Goal: Transaction & Acquisition: Purchase product/service

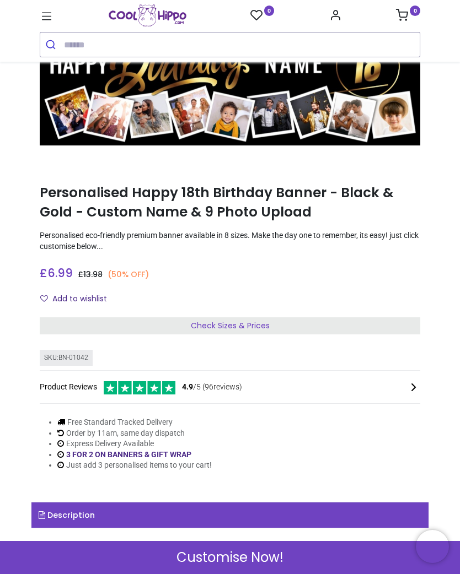
scroll to position [63, 0]
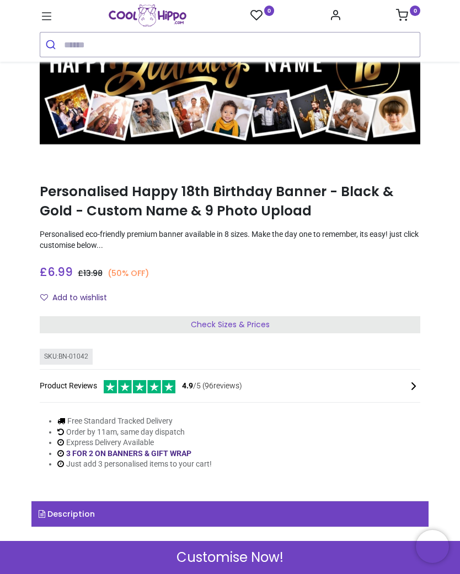
click at [232, 326] on span "Check Sizes & Prices" at bounding box center [230, 324] width 79 height 11
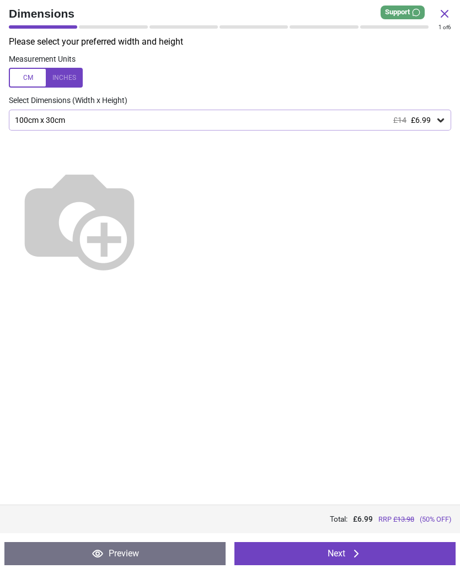
click at [354, 554] on icon at bounding box center [355, 553] width 13 height 13
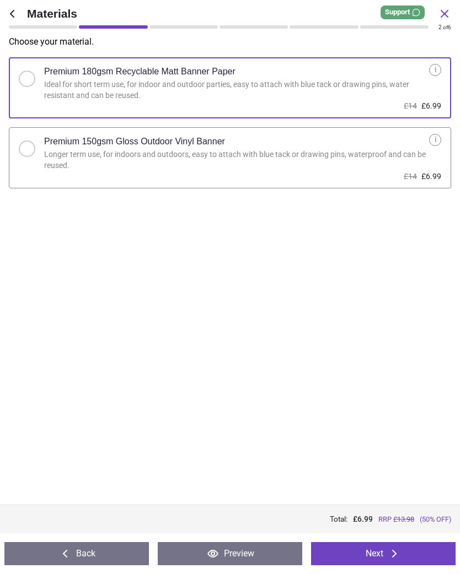
click at [438, 136] on div "i" at bounding box center [435, 140] width 12 height 12
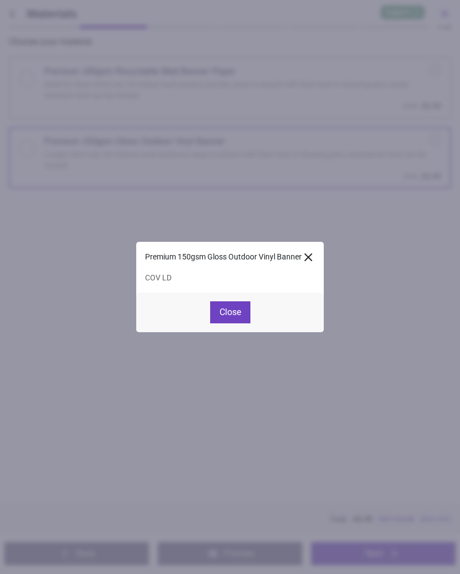
click at [229, 310] on button "Close" at bounding box center [230, 313] width 40 height 22
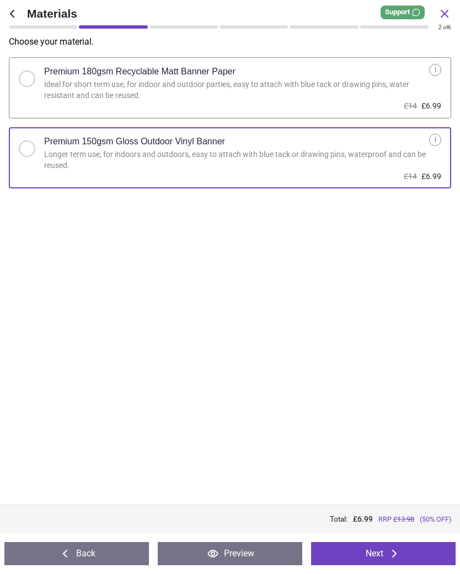
click at [384, 551] on button "Next" at bounding box center [383, 553] width 144 height 23
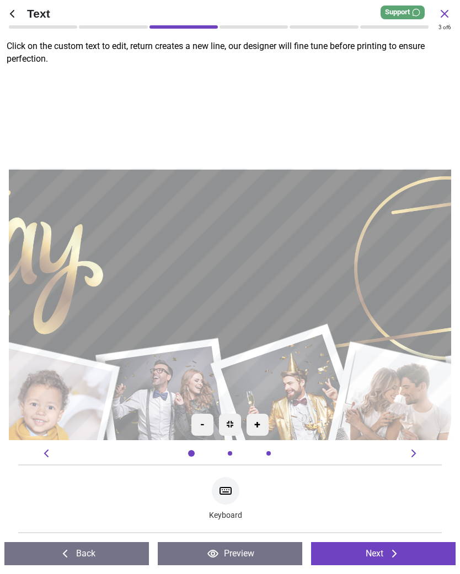
click at [192, 251] on textarea at bounding box center [230, 256] width 234 height 68
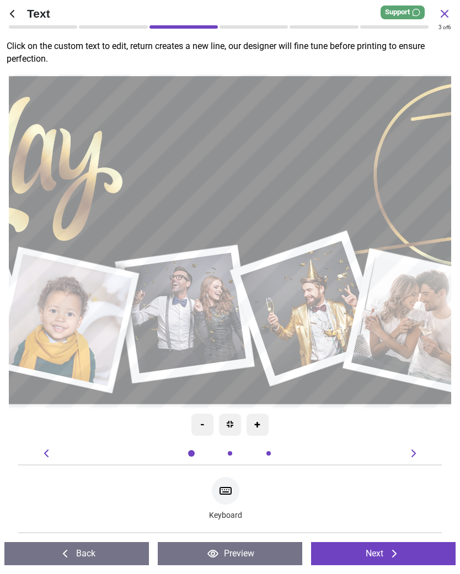
type textarea "****"
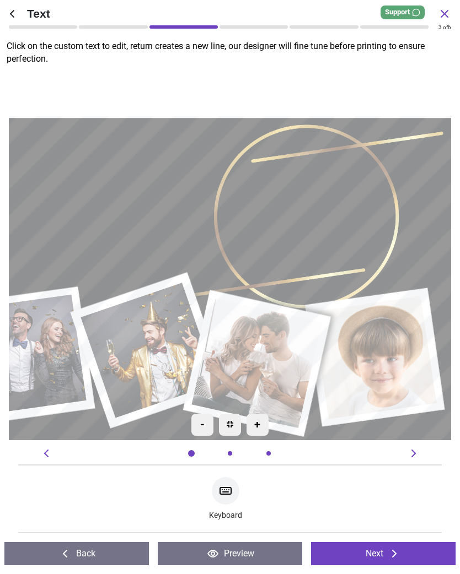
click at [285, 226] on textarea at bounding box center [271, 220] width 149 height 124
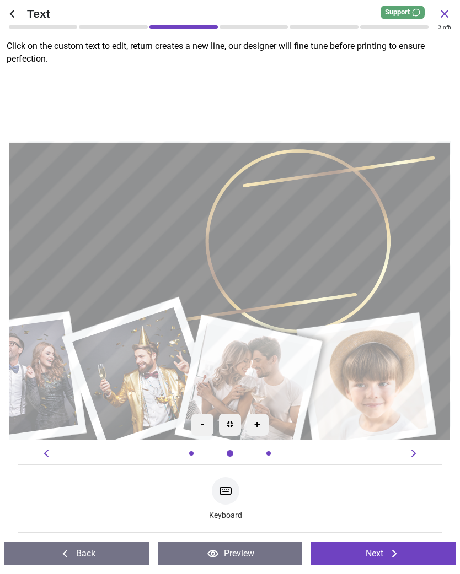
scroll to position [0, 123]
type textarea "**"
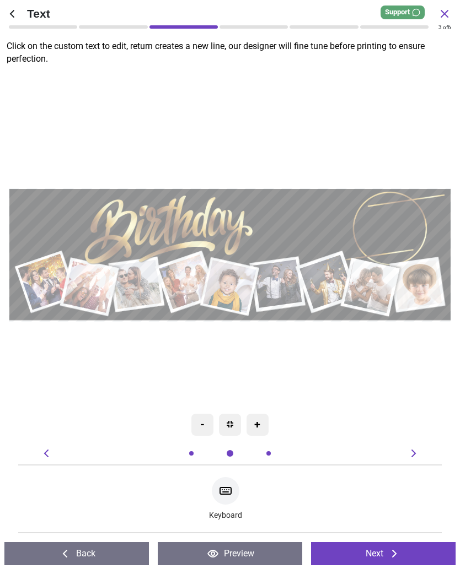
click at [256, 226] on textarea "****" at bounding box center [303, 223] width 94 height 27
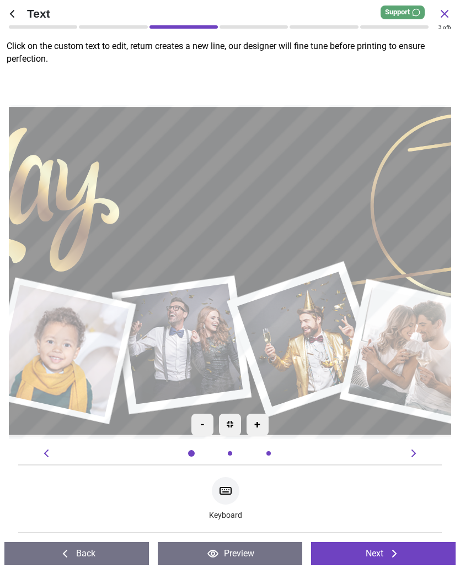
scroll to position [0, 0]
type textarea "****"
click at [446, 10] on icon at bounding box center [444, 13] width 13 height 13
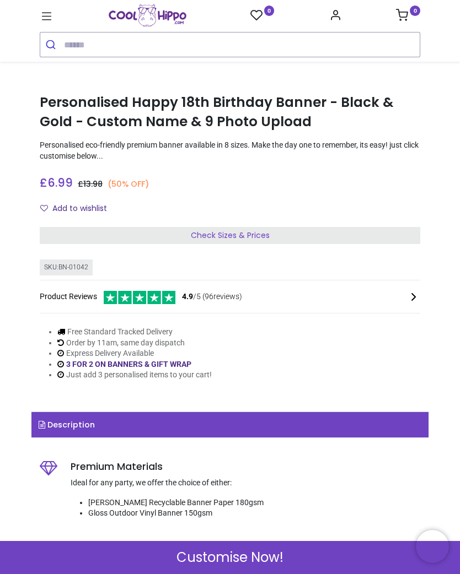
scroll to position [154, 0]
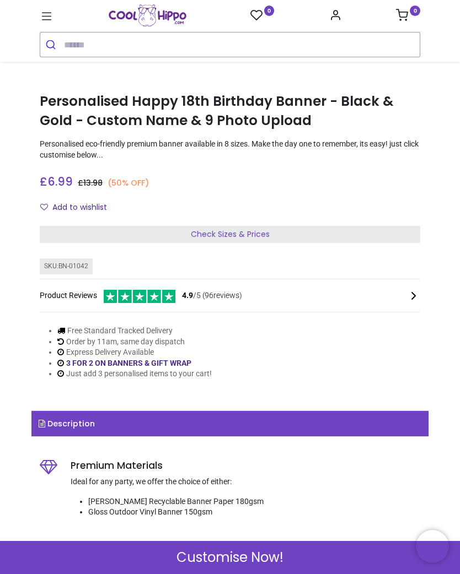
click at [231, 565] on span "Customise Now!" at bounding box center [229, 557] width 107 height 19
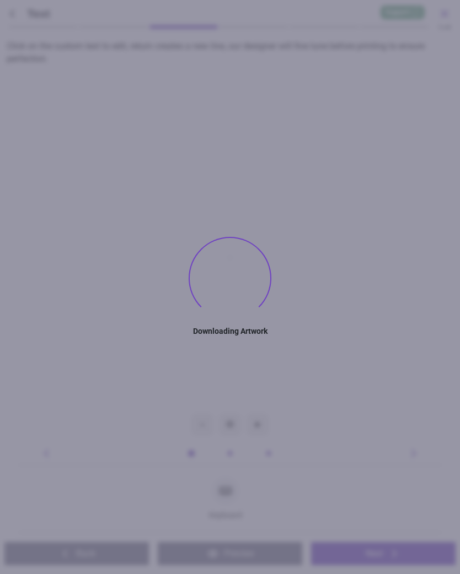
type textarea "****"
type textarea "**"
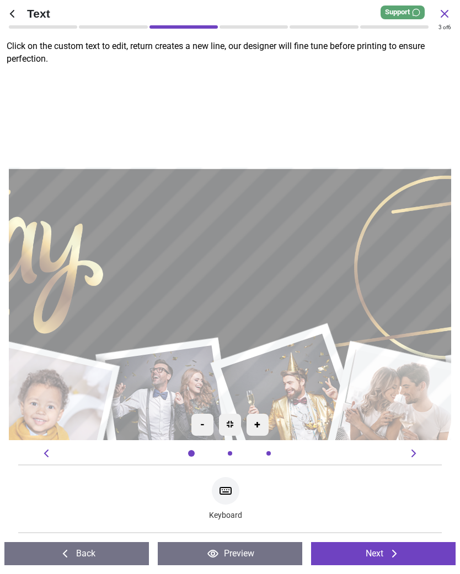
click at [388, 552] on icon at bounding box center [394, 553] width 13 height 13
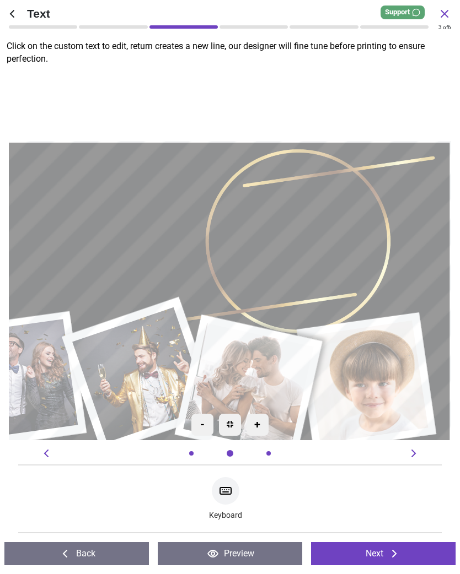
click at [387, 552] on button "Next" at bounding box center [383, 553] width 144 height 23
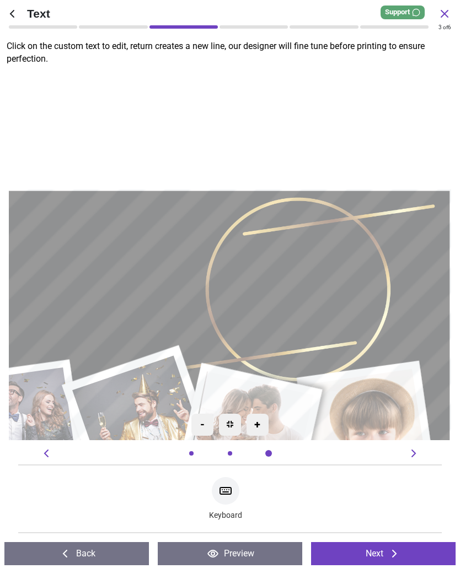
click at [402, 556] on button "Next" at bounding box center [383, 553] width 144 height 23
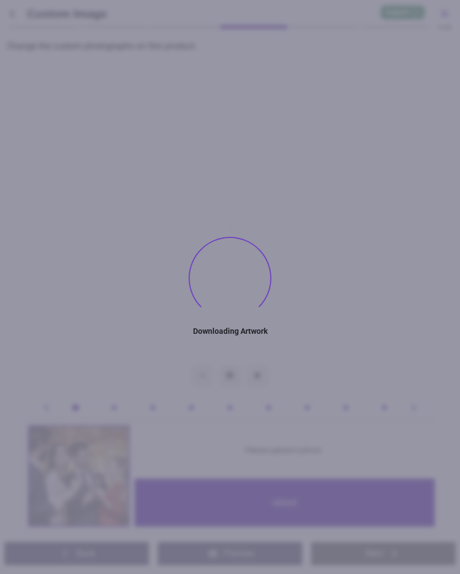
type textarea "****"
type textarea "**"
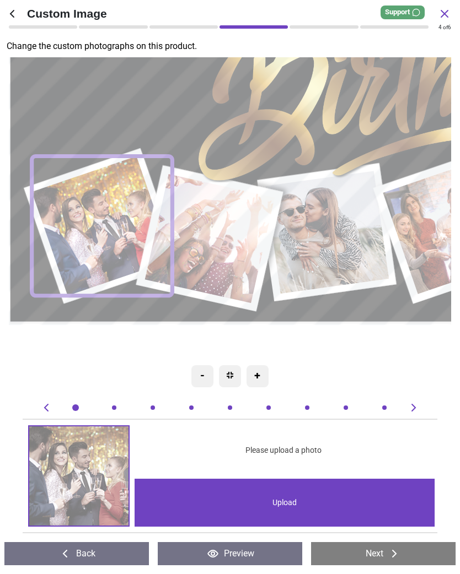
click at [292, 500] on div "Upload" at bounding box center [284, 503] width 300 height 48
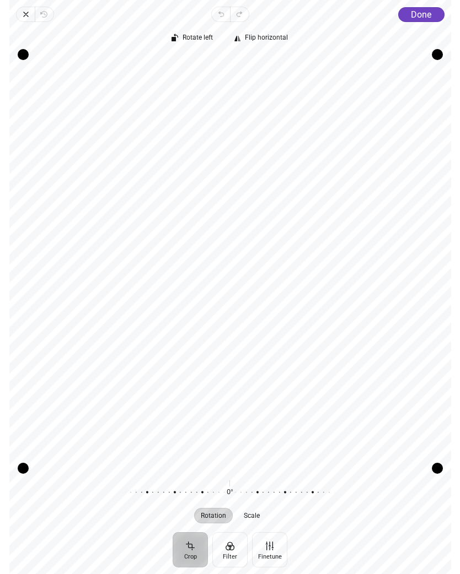
click at [418, 10] on span "Done" at bounding box center [421, 14] width 20 height 10
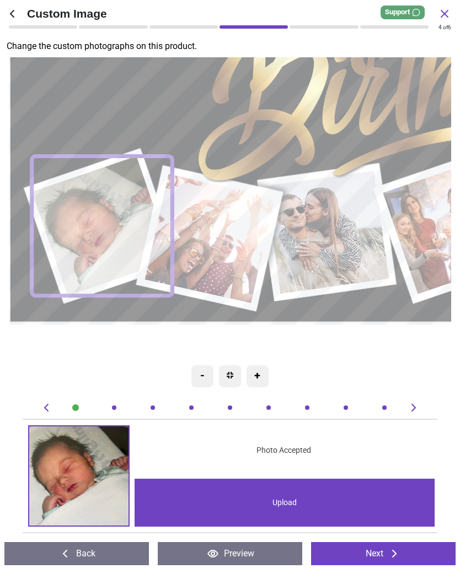
click at [218, 234] on image at bounding box center [210, 239] width 130 height 130
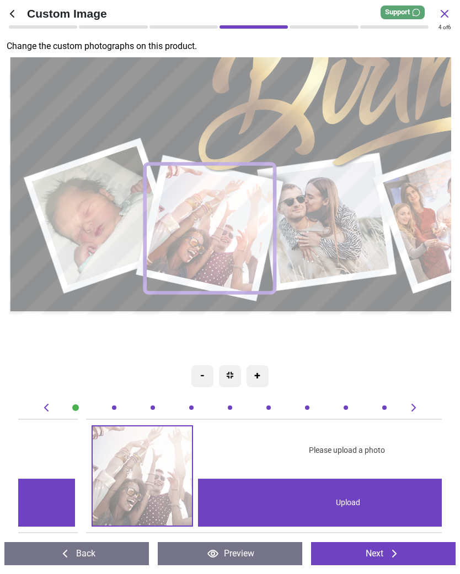
scroll to position [0, 423]
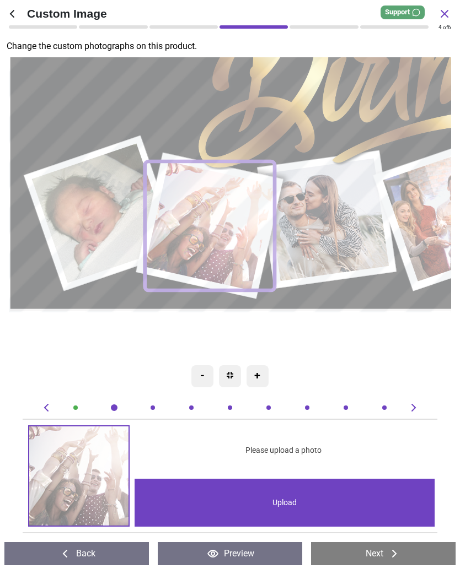
click at [291, 502] on div "Upload" at bounding box center [284, 503] width 300 height 48
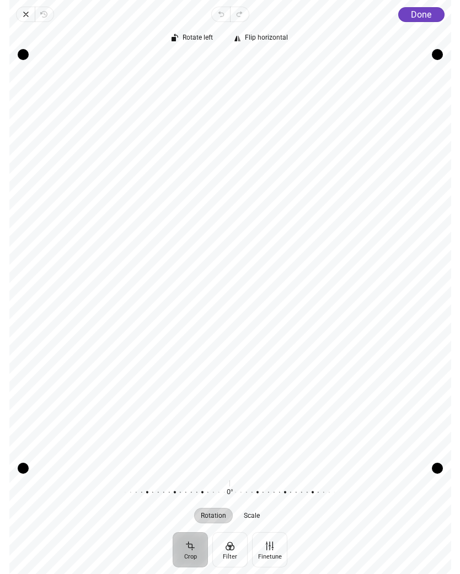
click at [419, 14] on span "Done" at bounding box center [421, 14] width 20 height 10
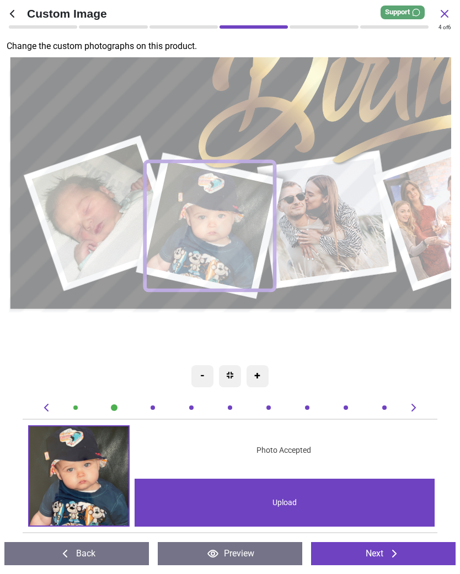
click at [329, 217] on image at bounding box center [328, 219] width 124 height 123
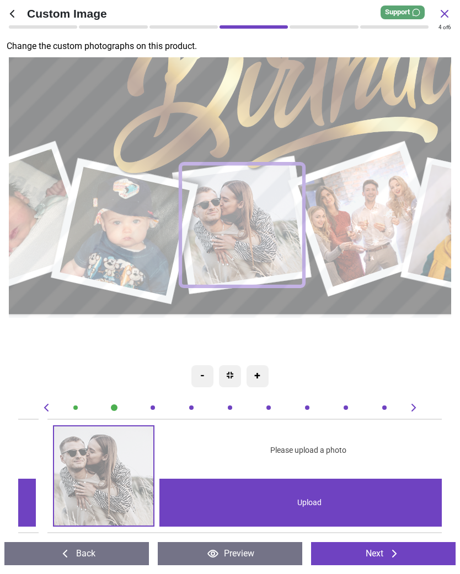
scroll to position [0, 846]
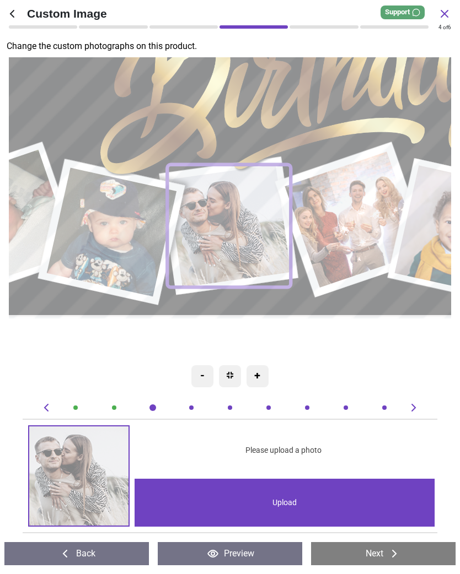
click at [284, 507] on div "Upload" at bounding box center [284, 503] width 300 height 48
click at [292, 501] on div "Upload" at bounding box center [284, 503] width 300 height 48
click at [286, 498] on div "Upload" at bounding box center [284, 503] width 300 height 48
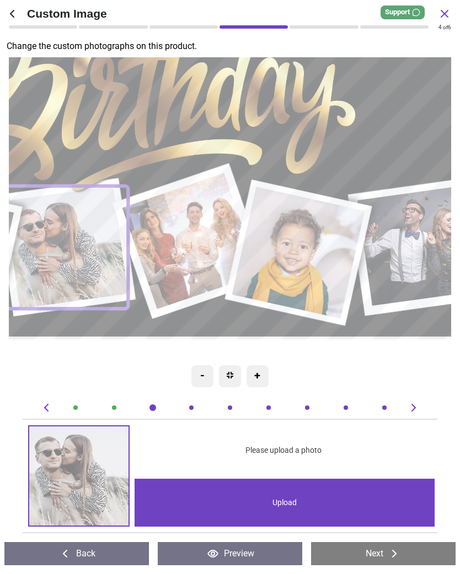
click at [305, 260] on image at bounding box center [299, 253] width 133 height 132
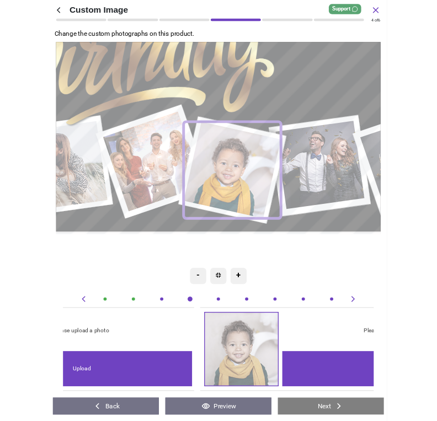
scroll to position [0, 1692]
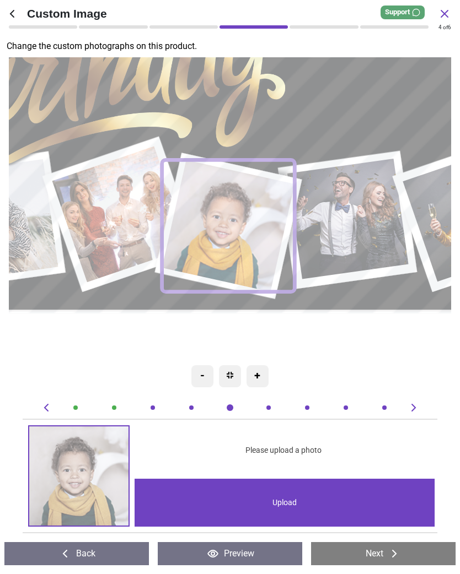
click at [293, 506] on div "Upload" at bounding box center [284, 503] width 300 height 48
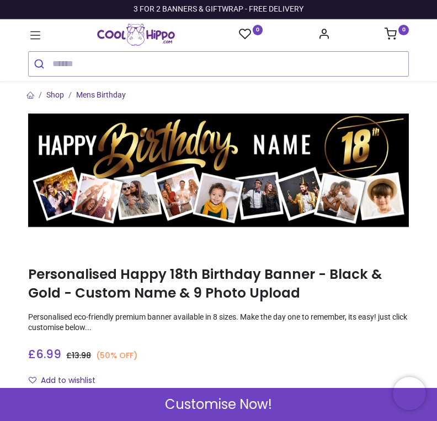
click at [242, 410] on span "Customise Now!" at bounding box center [218, 404] width 107 height 19
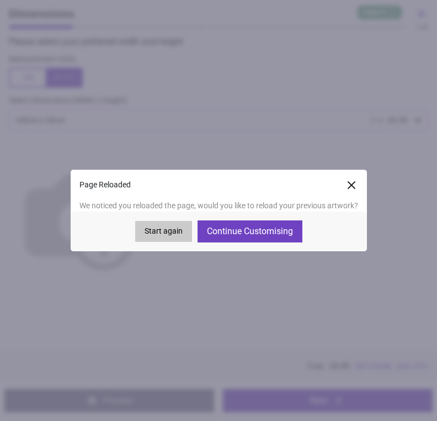
click at [253, 232] on button "Continue Customising" at bounding box center [249, 231] width 105 height 22
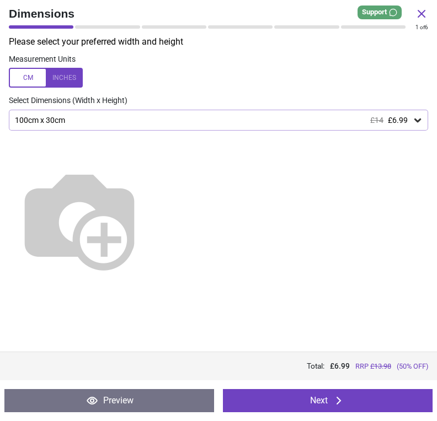
click at [332, 402] on icon at bounding box center [338, 400] width 13 height 13
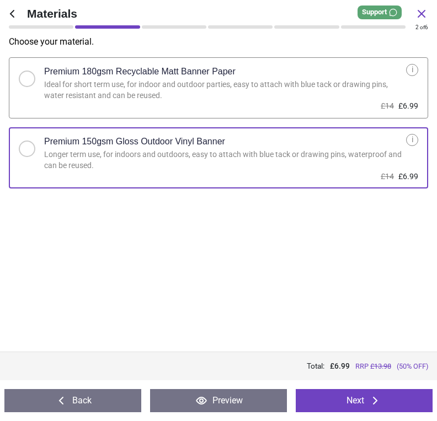
click at [367, 400] on button "Next" at bounding box center [363, 400] width 137 height 23
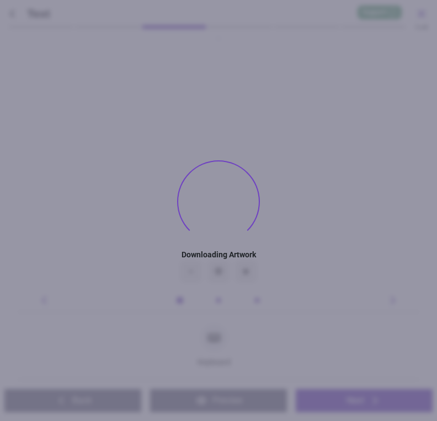
type textarea "****"
type textarea "**"
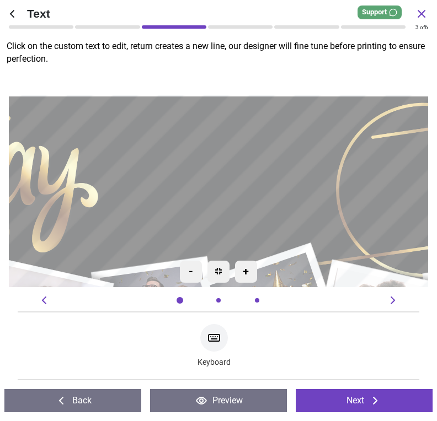
click at [369, 399] on icon at bounding box center [374, 400] width 13 height 13
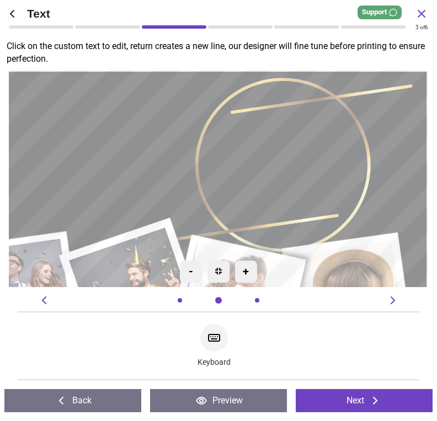
click at [384, 396] on button "Next" at bounding box center [363, 400] width 137 height 23
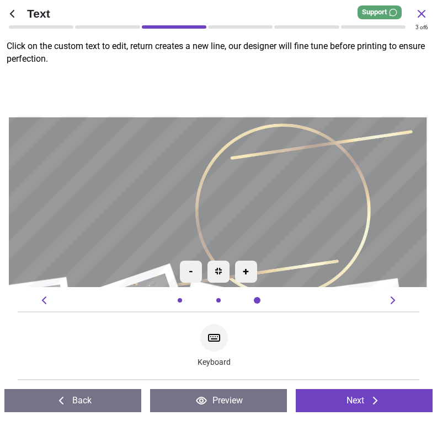
click at [375, 401] on icon at bounding box center [374, 400] width 13 height 13
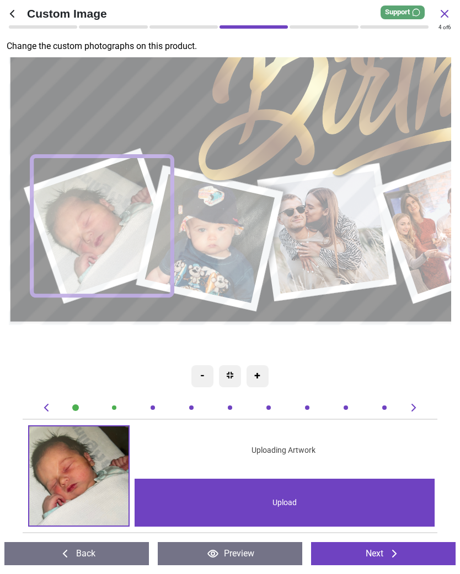
click at [327, 235] on image at bounding box center [328, 232] width 124 height 123
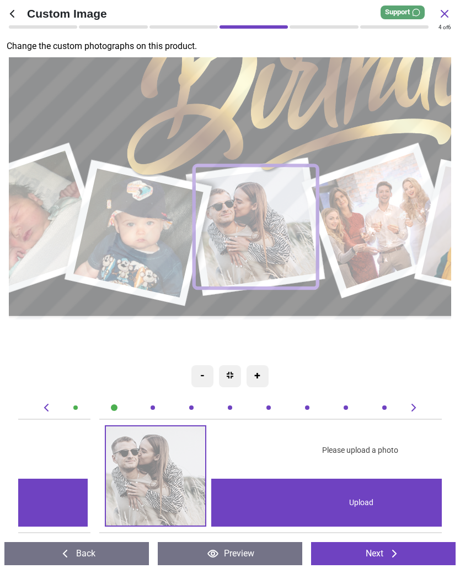
scroll to position [0, 846]
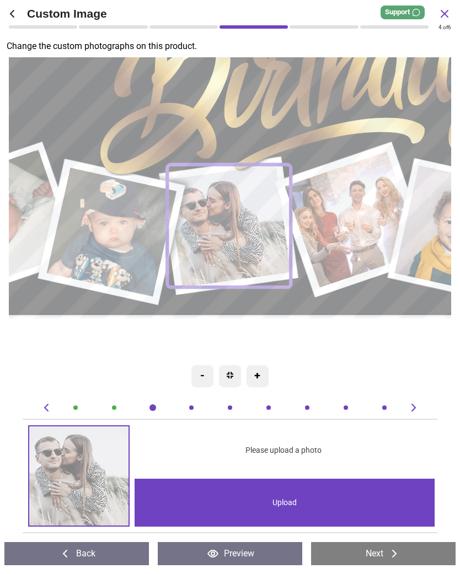
click at [302, 421] on div "Upload" at bounding box center [284, 503] width 300 height 48
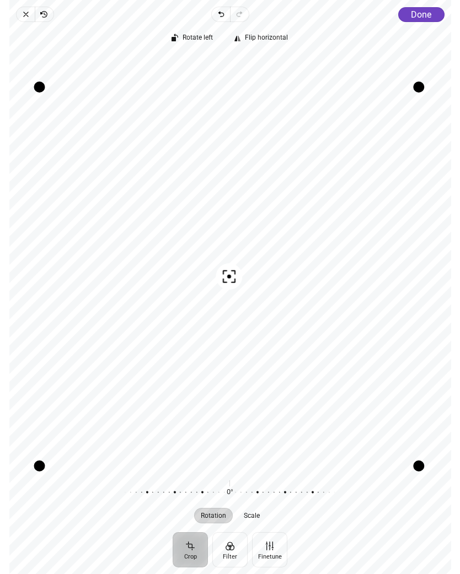
click at [425, 12] on span "Done" at bounding box center [421, 14] width 20 height 10
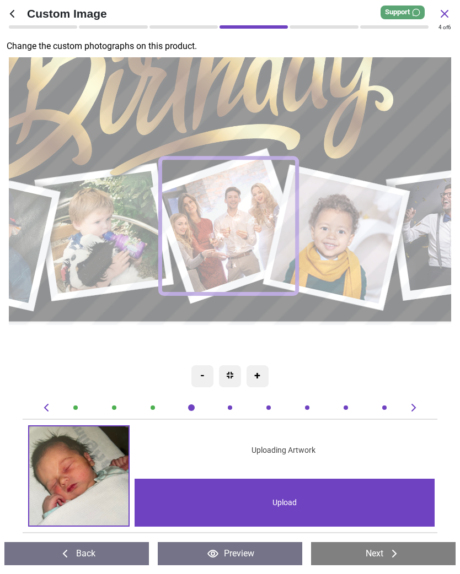
scroll to position [0, 1269]
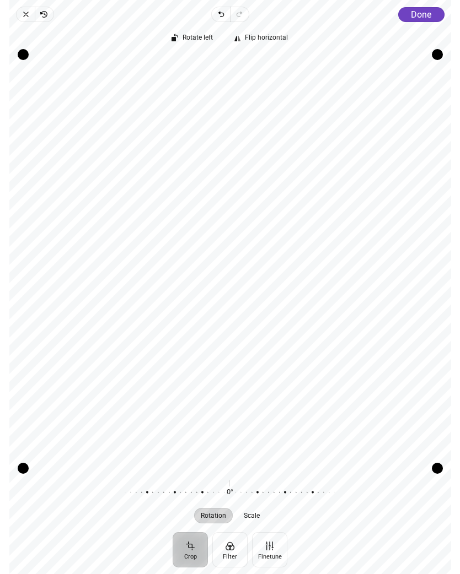
click at [418, 14] on span "Done" at bounding box center [421, 14] width 20 height 10
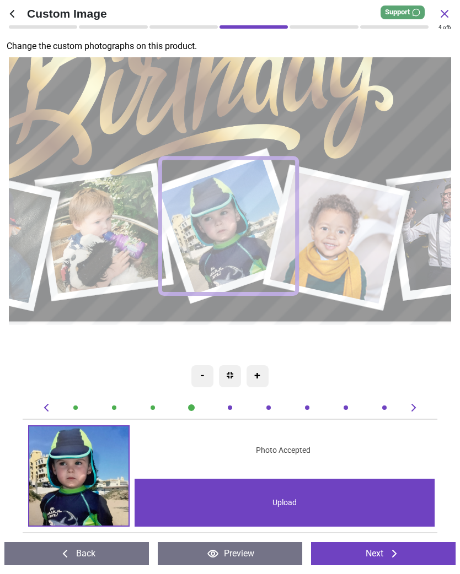
click at [357, 238] on image at bounding box center [337, 238] width 133 height 132
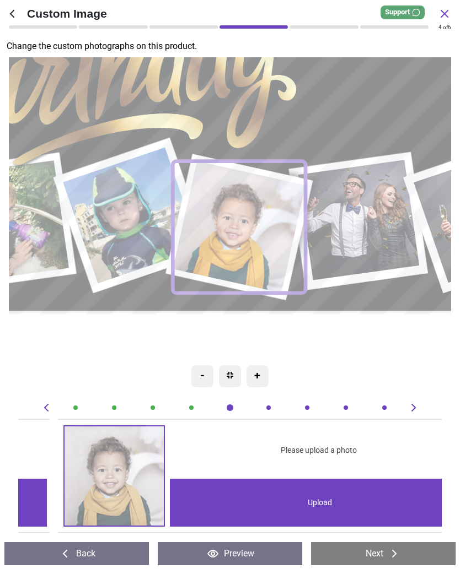
scroll to position [0, 1692]
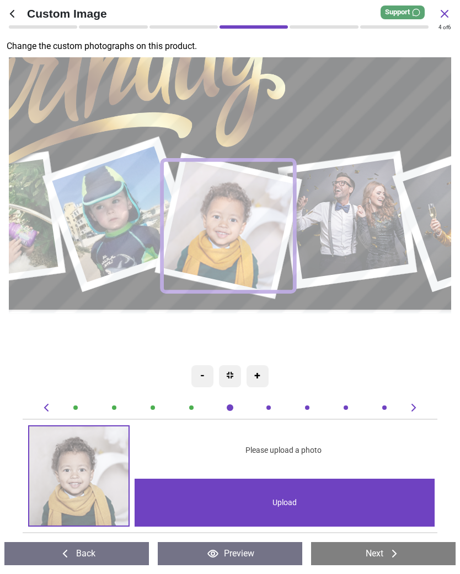
click at [297, 502] on div "Upload" at bounding box center [284, 503] width 300 height 48
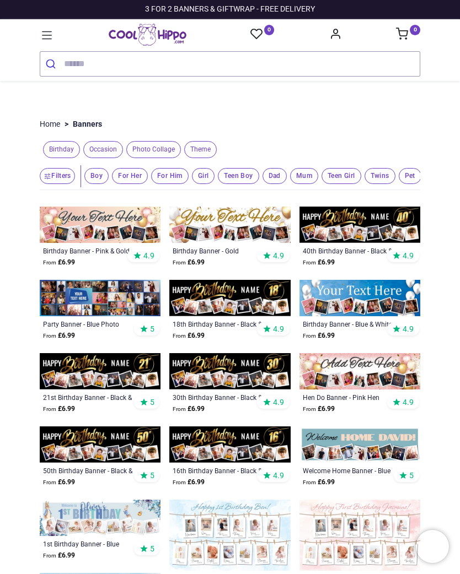
click at [257, 292] on img at bounding box center [229, 298] width 121 height 36
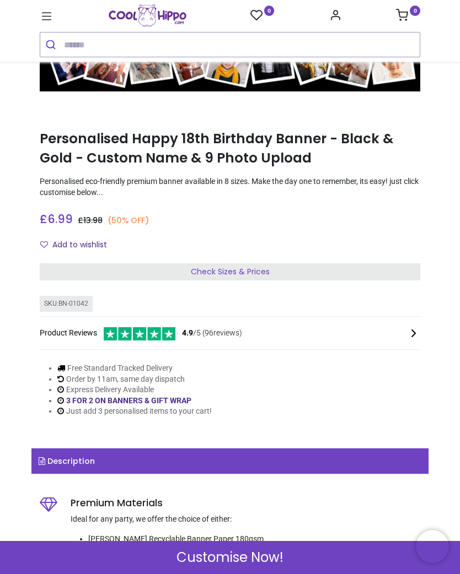
scroll to position [122, 0]
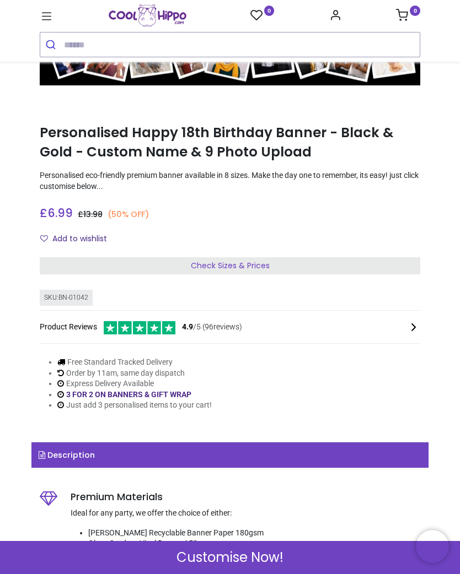
click at [252, 564] on span "Customise Now!" at bounding box center [229, 557] width 107 height 19
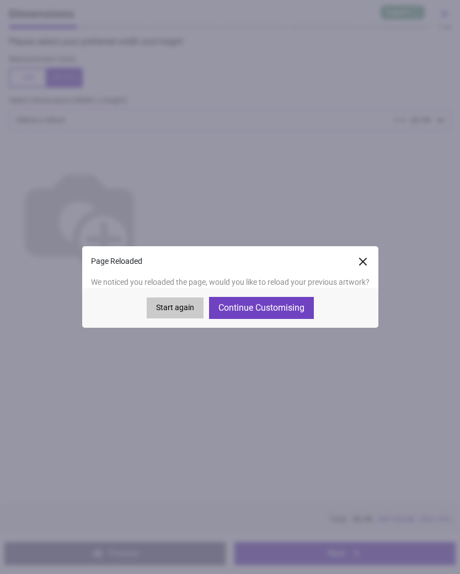
click at [260, 309] on button "Continue Customising" at bounding box center [261, 308] width 105 height 22
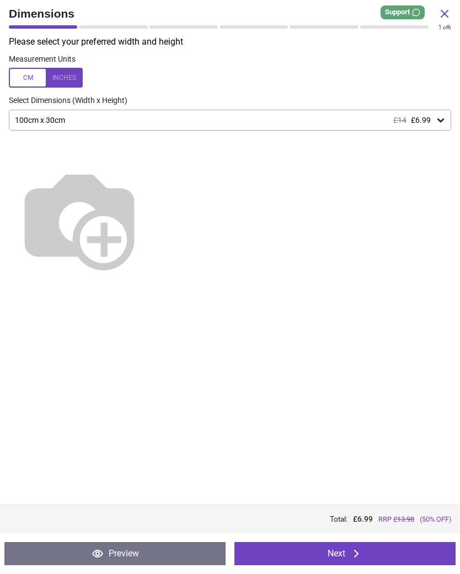
click at [335, 558] on button "Next" at bounding box center [344, 553] width 221 height 23
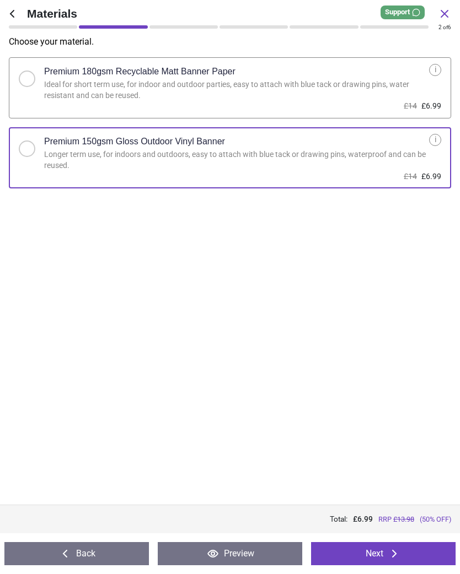
click at [378, 554] on button "Next" at bounding box center [383, 553] width 144 height 23
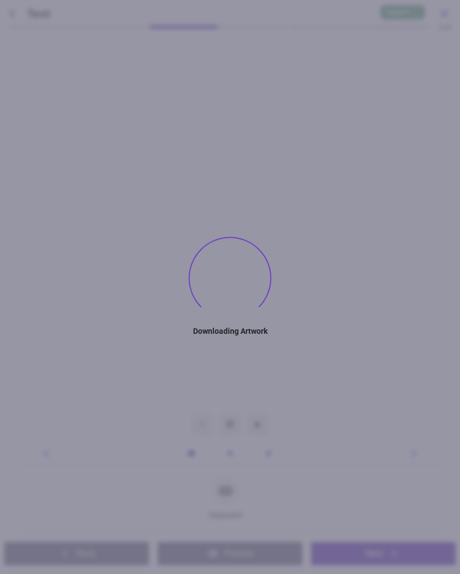
type textarea "****"
type textarea "**"
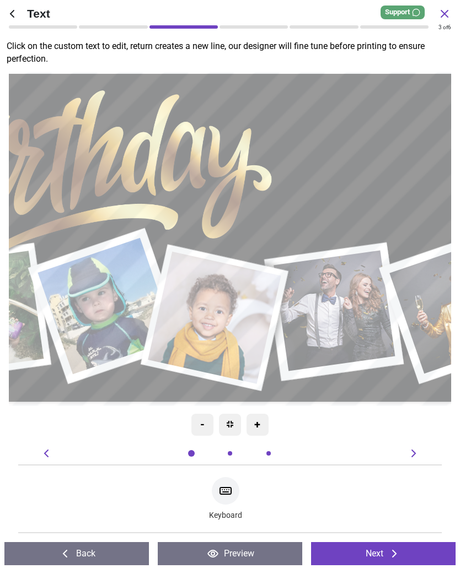
click at [388, 553] on icon at bounding box center [394, 553] width 13 height 13
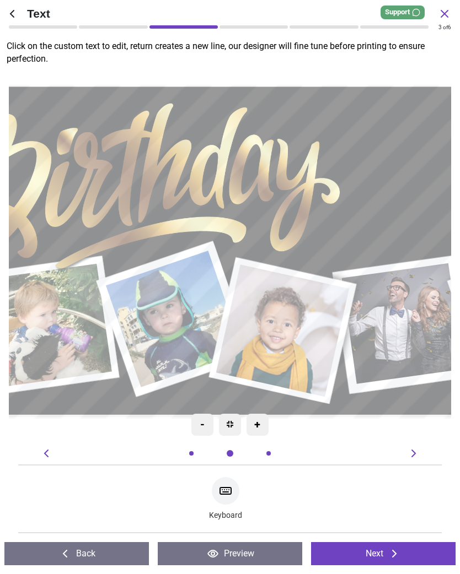
click at [391, 555] on icon at bounding box center [394, 553] width 13 height 13
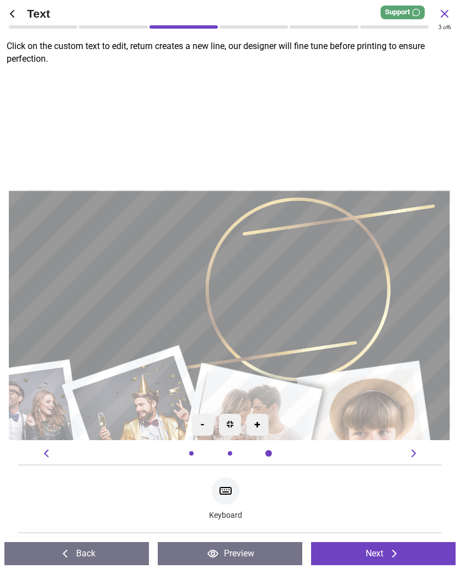
click at [393, 552] on icon at bounding box center [394, 553] width 13 height 13
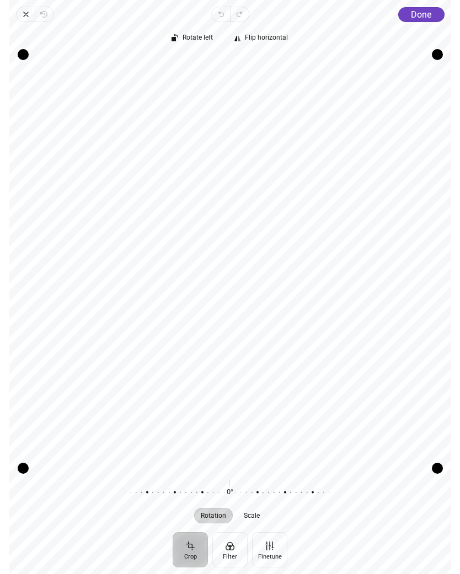
scroll to position [0, 1692]
click at [30, 16] on icon "button" at bounding box center [25, 14] width 9 height 9
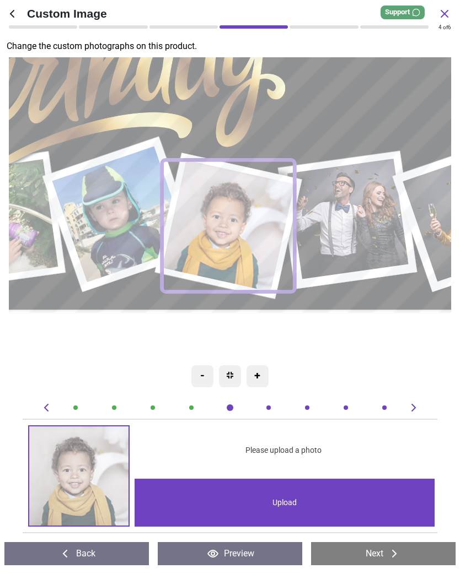
click at [359, 220] on image at bounding box center [349, 219] width 121 height 121
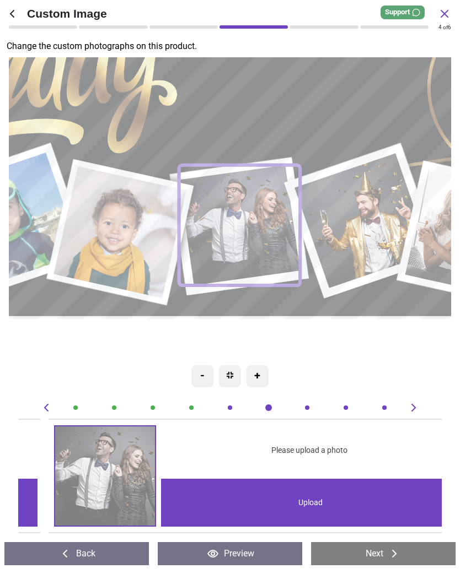
scroll to position [0, 2114]
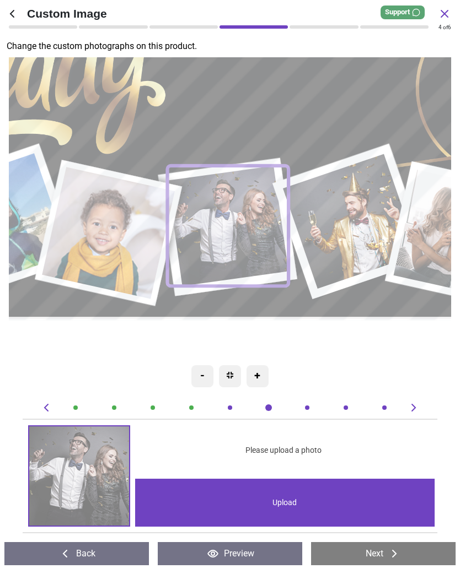
click at [294, 505] on div "Upload" at bounding box center [285, 503] width 300 height 48
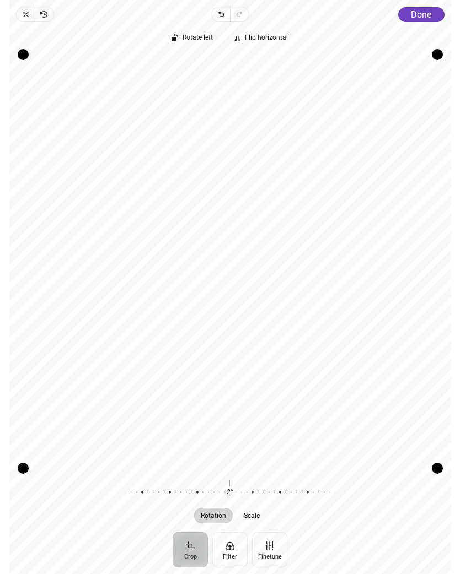
click at [256, 516] on span "Scale" at bounding box center [252, 516] width 16 height 7
click at [212, 518] on span "Rotation" at bounding box center [213, 516] width 25 height 7
click at [26, 14] on icon "button" at bounding box center [26, 14] width 4 height 4
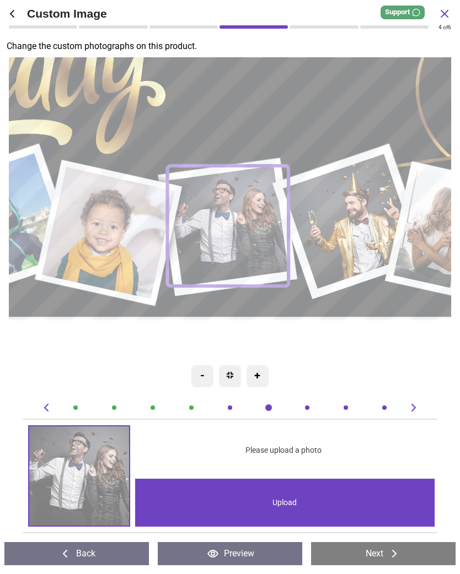
click at [342, 219] on image at bounding box center [353, 221] width 136 height 135
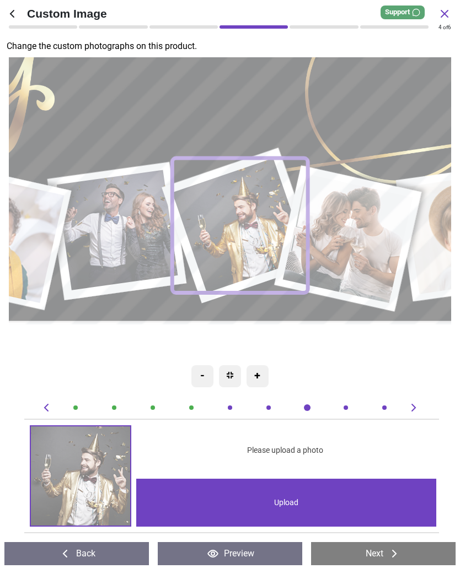
scroll to position [0, 2538]
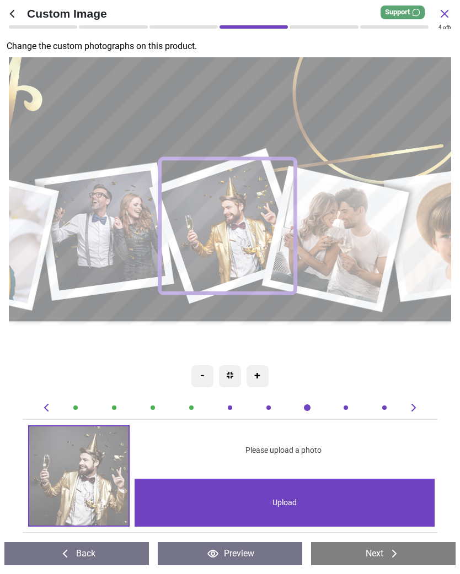
click at [292, 505] on div "Upload" at bounding box center [284, 503] width 300 height 48
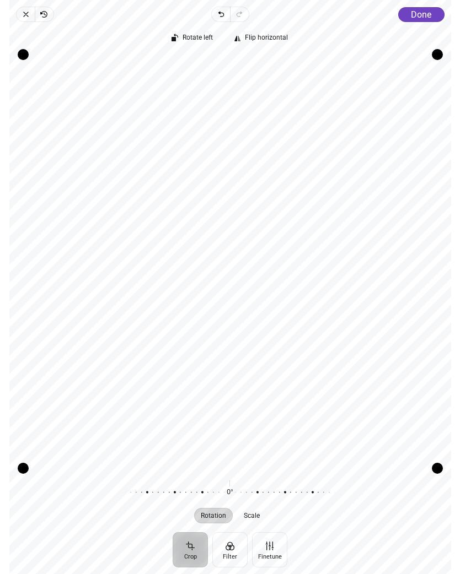
click at [421, 14] on span "Done" at bounding box center [421, 14] width 20 height 10
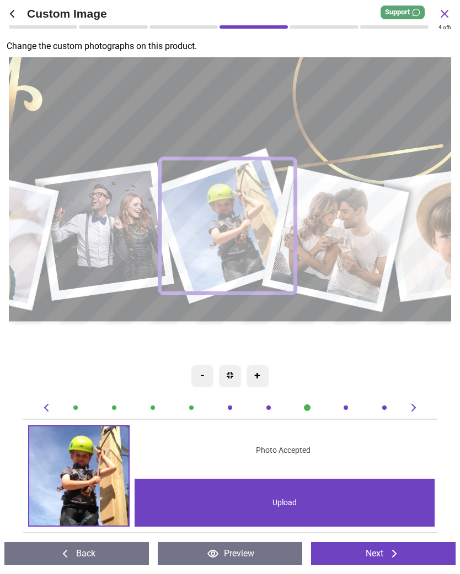
click at [351, 243] on image at bounding box center [338, 240] width 130 height 130
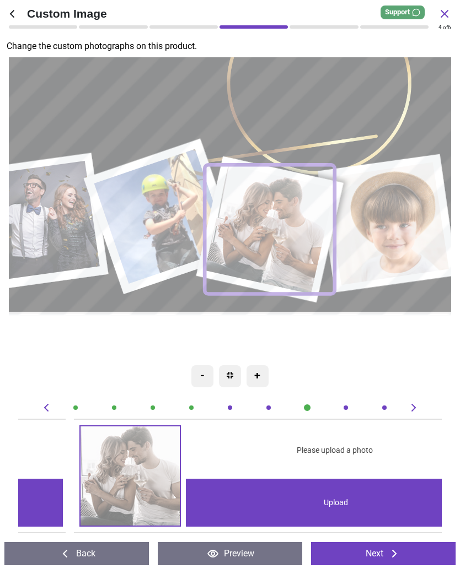
scroll to position [0, 2961]
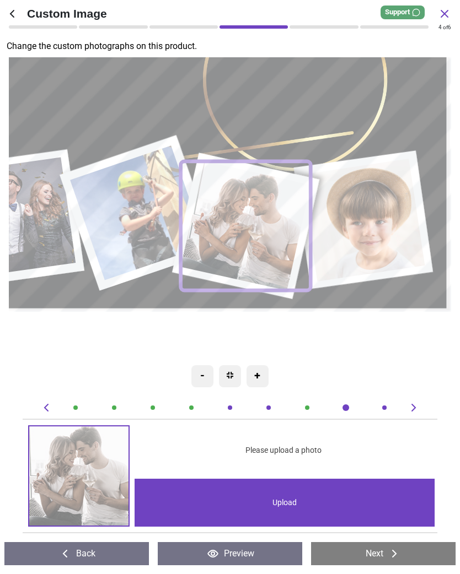
click at [283, 505] on div "Upload" at bounding box center [284, 503] width 300 height 48
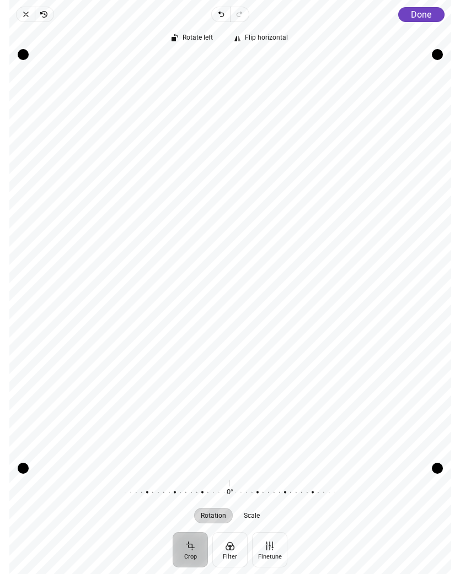
click at [25, 13] on icon "button" at bounding box center [25, 14] width 9 height 9
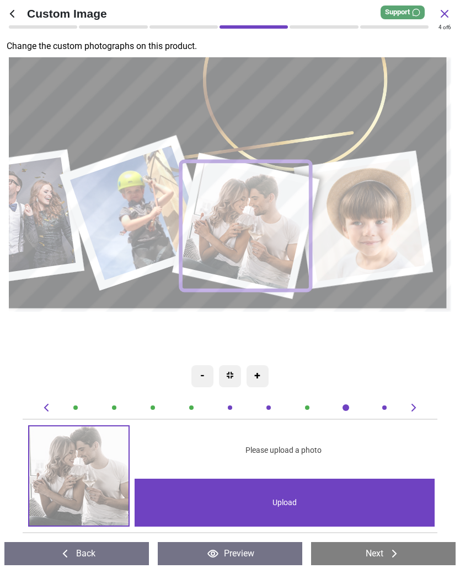
click at [384, 222] on image at bounding box center [366, 220] width 124 height 123
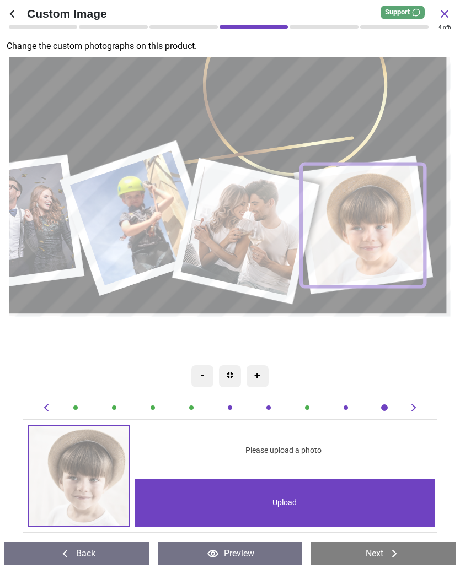
scroll to position [0, 3383]
click at [292, 501] on div "Upload" at bounding box center [284, 503] width 300 height 48
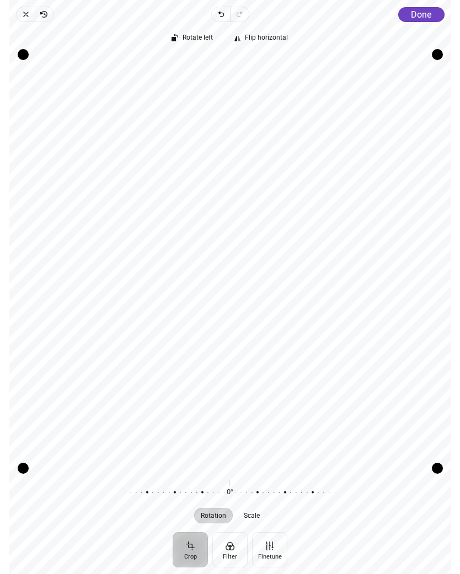
click at [423, 15] on span "Done" at bounding box center [421, 14] width 20 height 10
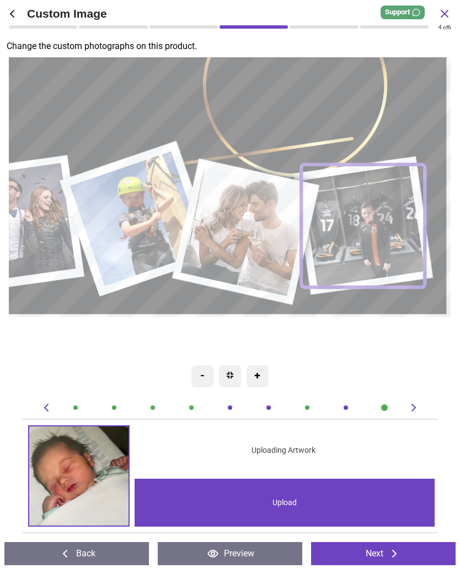
scroll to position [0, 3383]
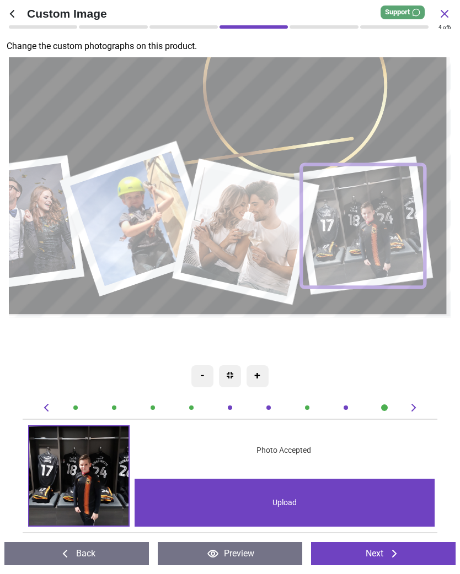
click at [377, 220] on image at bounding box center [366, 225] width 124 height 123
click at [383, 221] on image at bounding box center [366, 225] width 124 height 123
click at [90, 475] on img at bounding box center [78, 476] width 99 height 99
click at [282, 507] on div "Upload" at bounding box center [284, 503] width 300 height 48
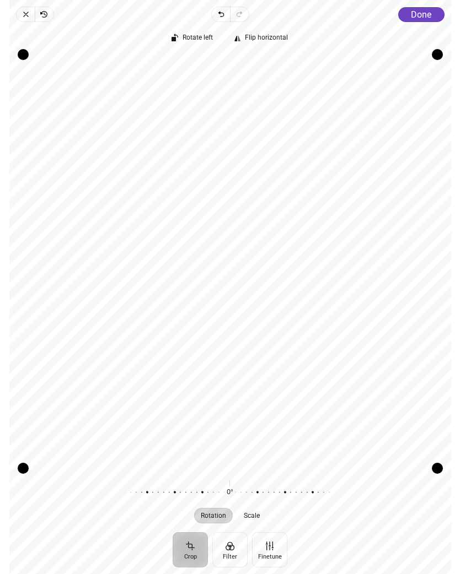
click at [418, 18] on span "Done" at bounding box center [421, 14] width 20 height 10
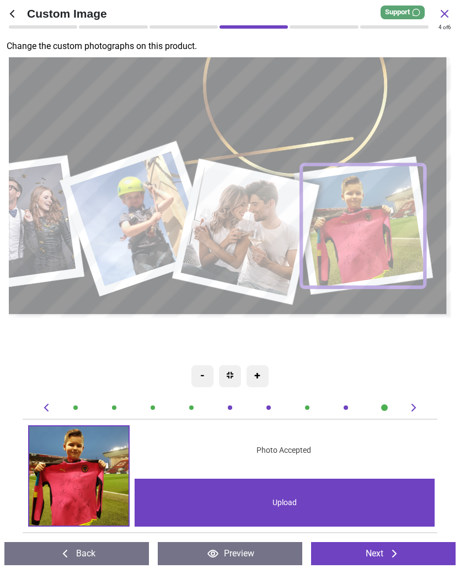
scroll to position [0, 2044]
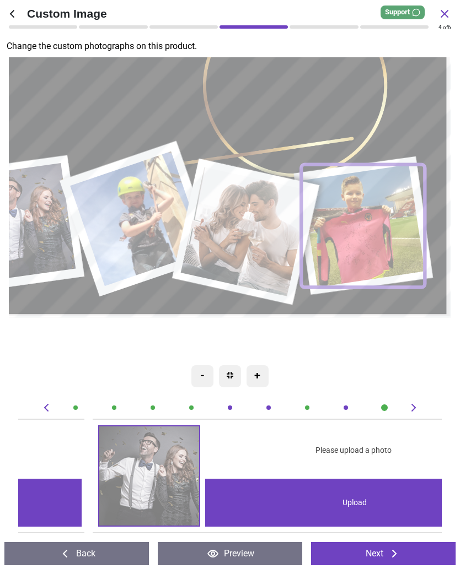
click at [243, 234] on image at bounding box center [248, 232] width 130 height 130
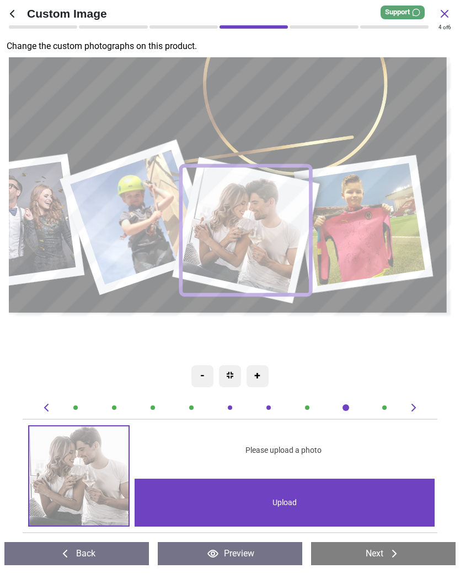
scroll to position [0, 2961]
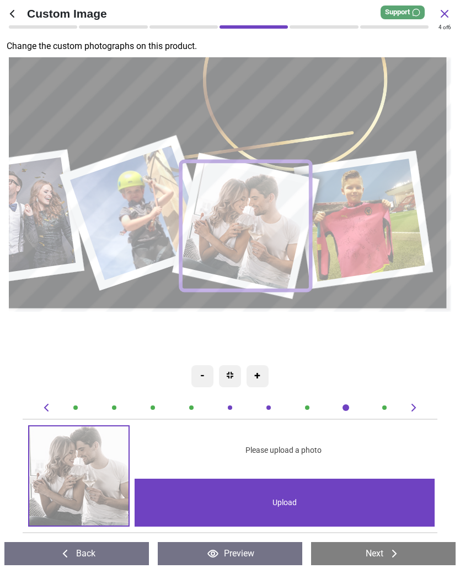
click at [277, 502] on div "Upload" at bounding box center [284, 503] width 300 height 48
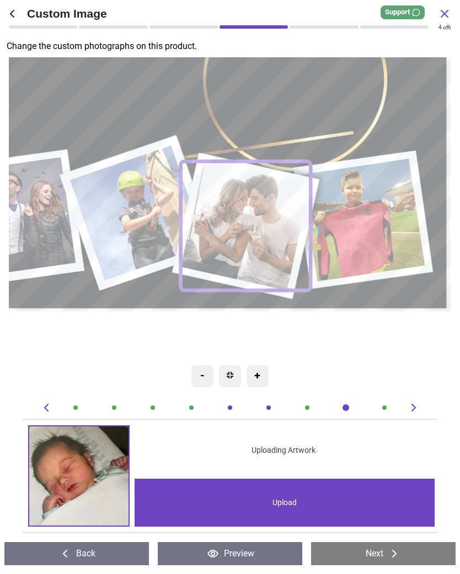
scroll to position [0, 2961]
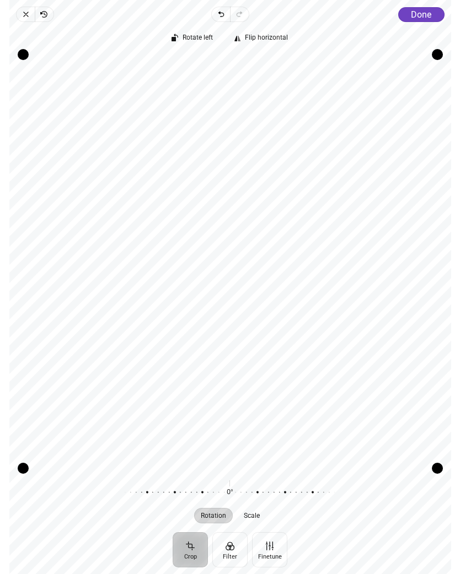
click at [192, 555] on button "Crop" at bounding box center [190, 549] width 35 height 35
click at [412, 17] on span "Done" at bounding box center [421, 14] width 20 height 10
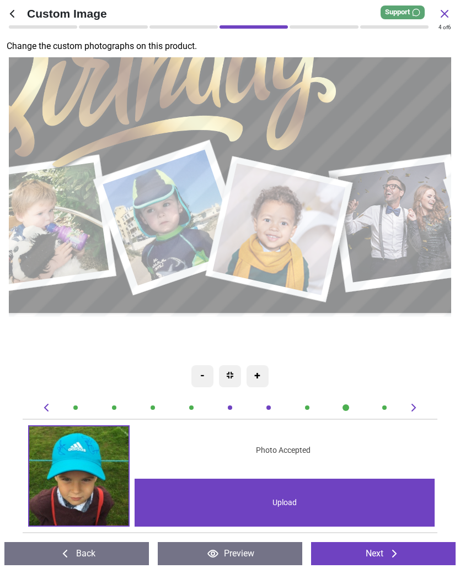
click at [277, 225] on image at bounding box center [280, 229] width 133 height 132
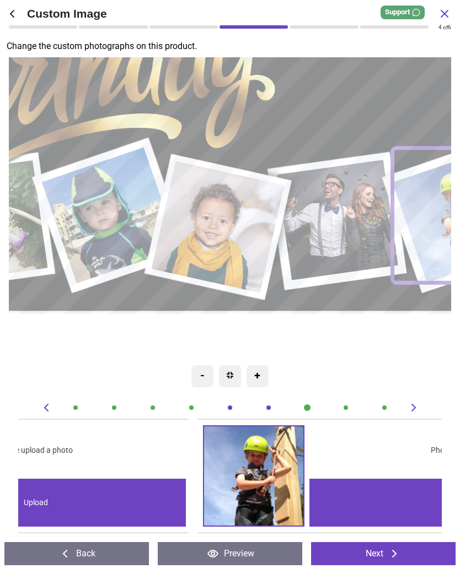
scroll to position [0, 1692]
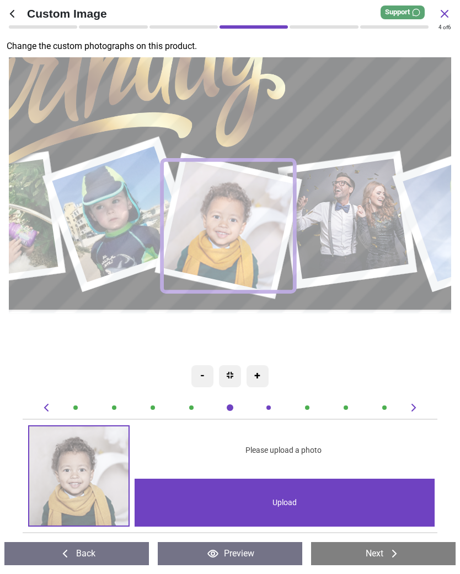
click at [283, 504] on div "Upload" at bounding box center [284, 503] width 300 height 48
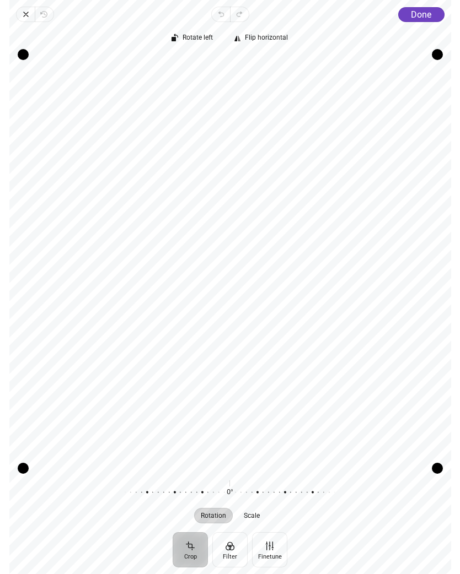
click at [193, 553] on button "Crop" at bounding box center [190, 549] width 35 height 35
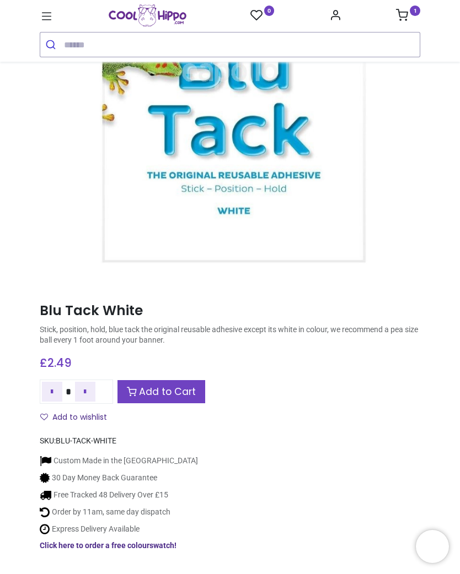
scroll to position [210, 0]
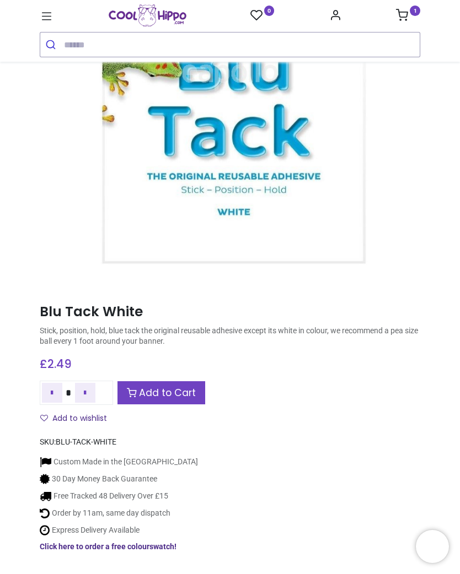
click at [162, 400] on link "Add to Cart" at bounding box center [161, 393] width 88 height 24
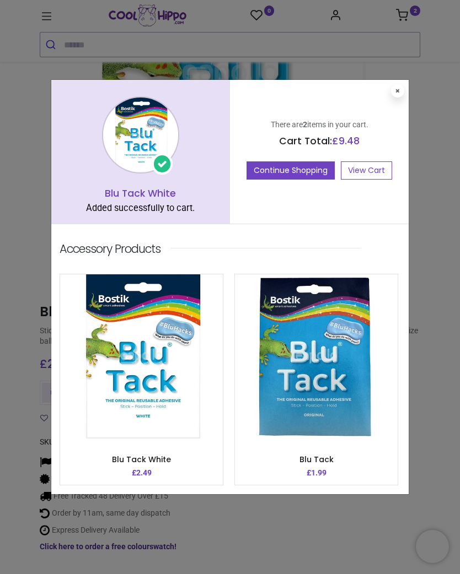
click at [397, 95] on button at bounding box center [397, 90] width 13 height 13
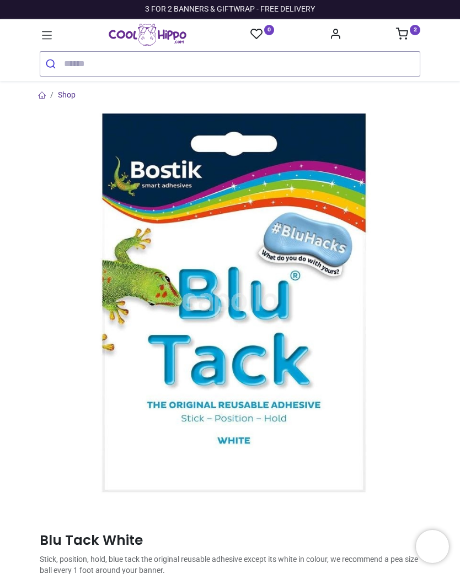
scroll to position [0, 0]
click at [415, 34] on sup "2" at bounding box center [415, 30] width 10 height 10
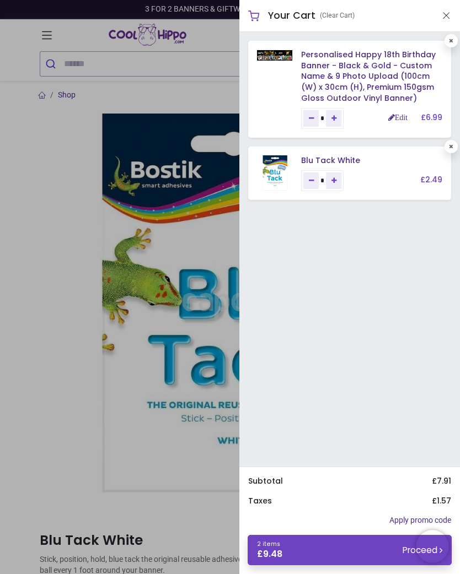
click at [443, 15] on button "Close" at bounding box center [446, 16] width 10 height 14
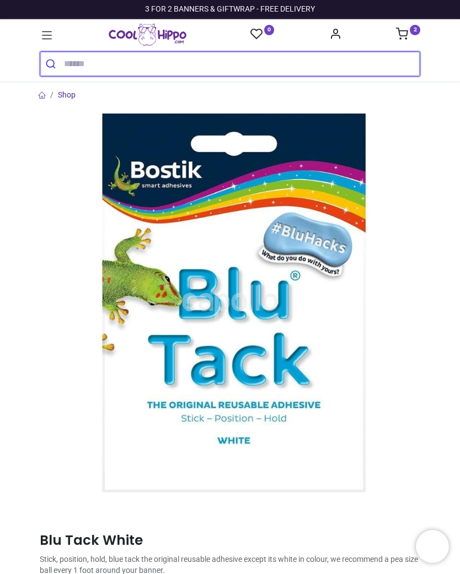
click at [67, 63] on input "search" at bounding box center [242, 64] width 356 height 24
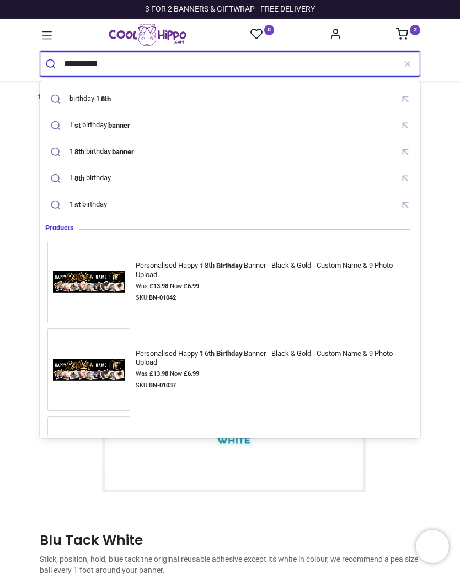
type input "**********"
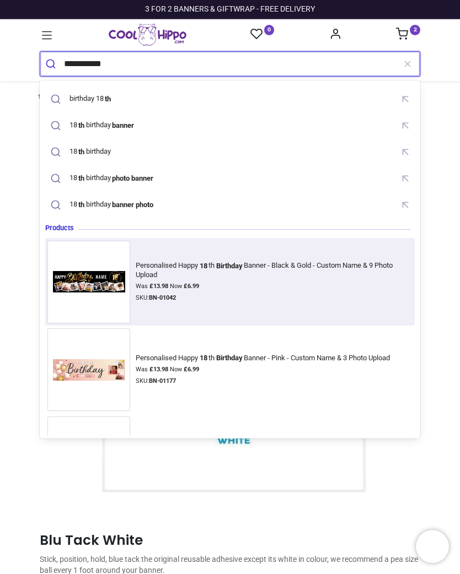
click at [102, 278] on img at bounding box center [88, 282] width 83 height 33
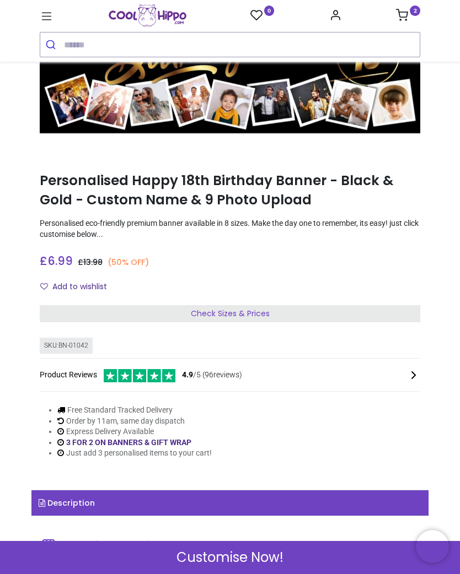
scroll to position [76, 0]
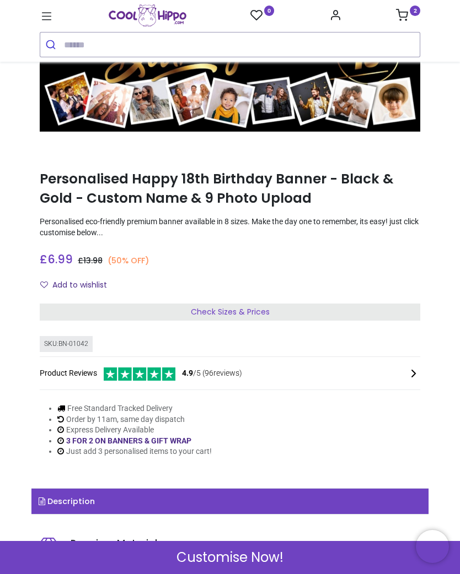
click at [255, 561] on span "Customise Now!" at bounding box center [229, 557] width 107 height 19
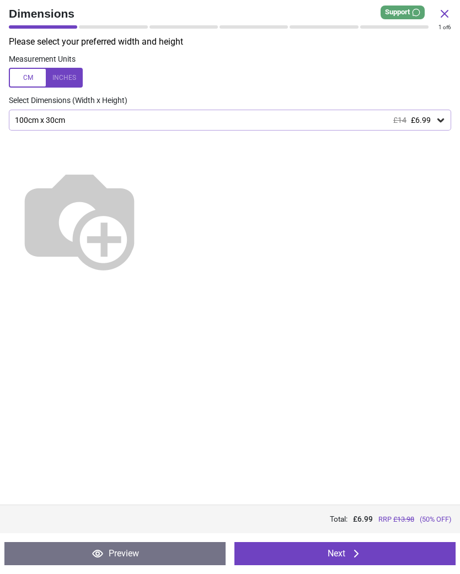
click at [359, 557] on icon at bounding box center [355, 553] width 13 height 13
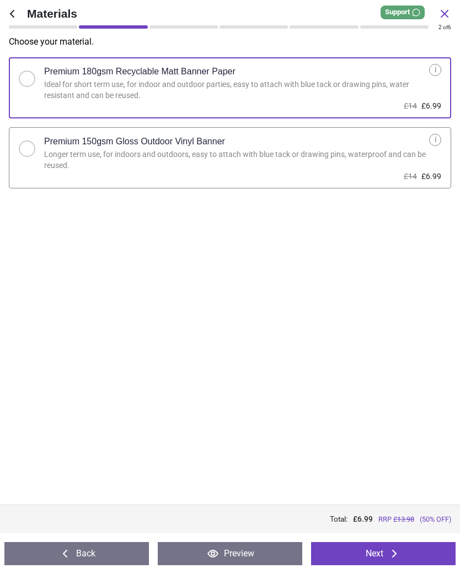
click at [32, 151] on div at bounding box center [27, 149] width 17 height 17
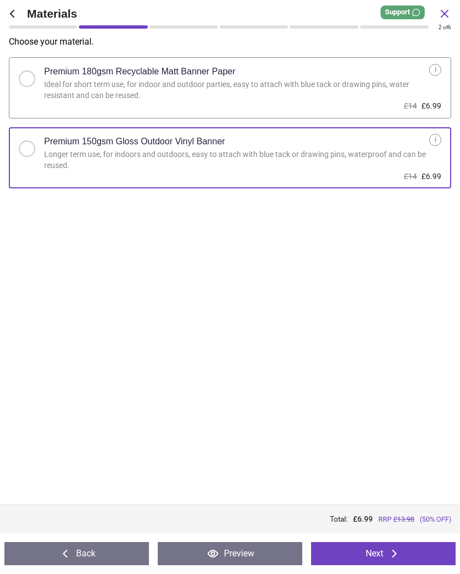
click at [386, 557] on button "Next" at bounding box center [383, 553] width 144 height 23
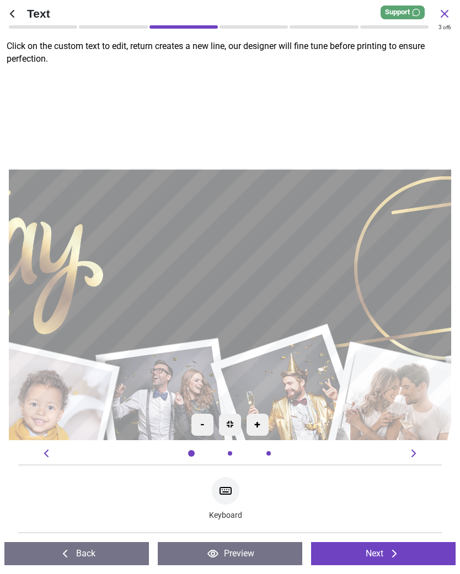
click at [216, 255] on textarea at bounding box center [230, 256] width 234 height 68
type textarea "****"
click at [425, 271] on textarea at bounding box center [411, 271] width 149 height 124
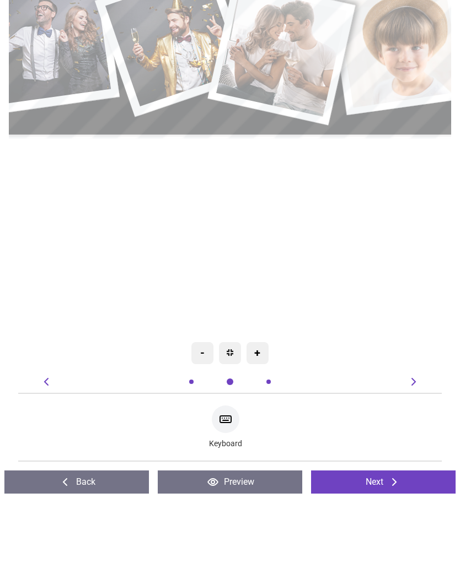
type textarea "**"
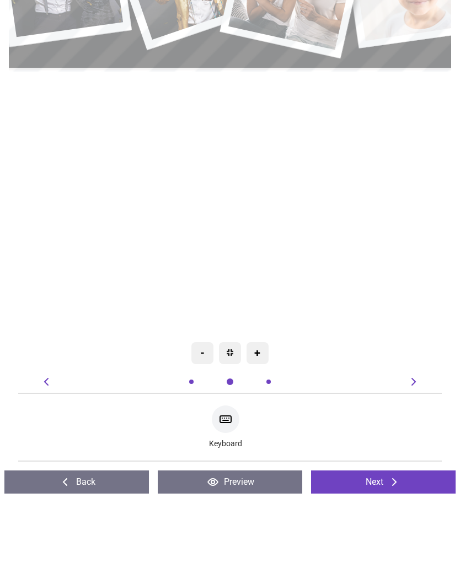
click at [412, 450] on icon at bounding box center [413, 454] width 4 height 8
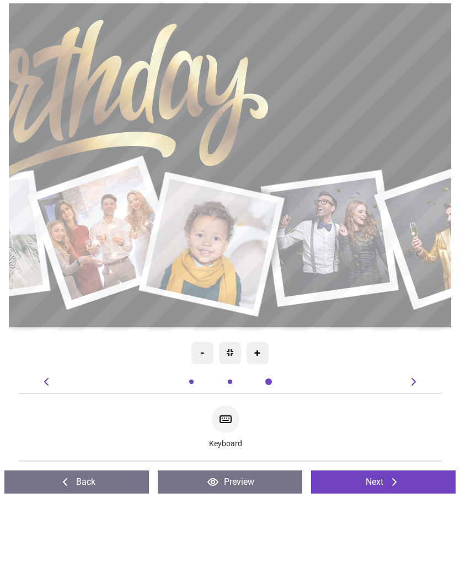
click at [380, 552] on button "Next" at bounding box center [383, 553] width 144 height 23
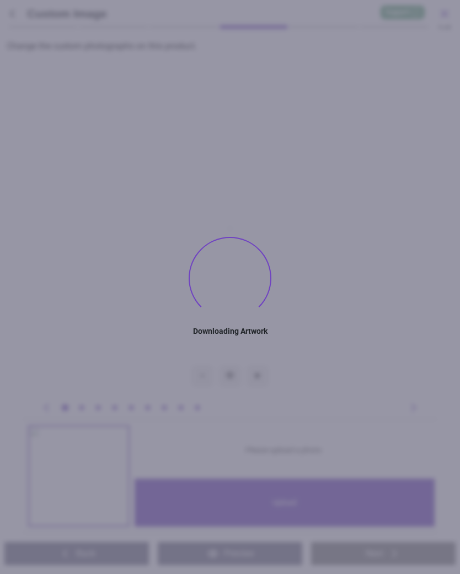
type textarea "****"
type textarea "**"
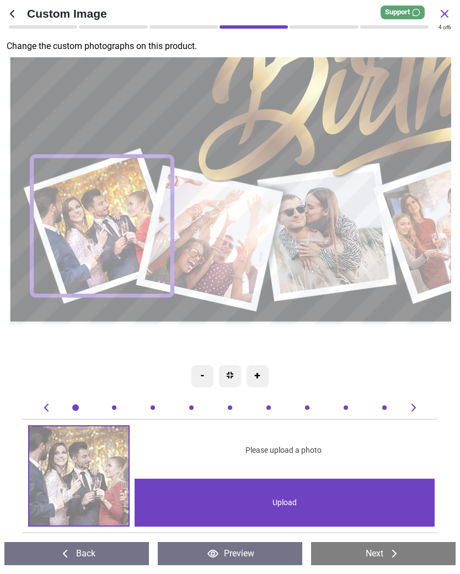
click at [284, 509] on div "Upload" at bounding box center [284, 503] width 300 height 48
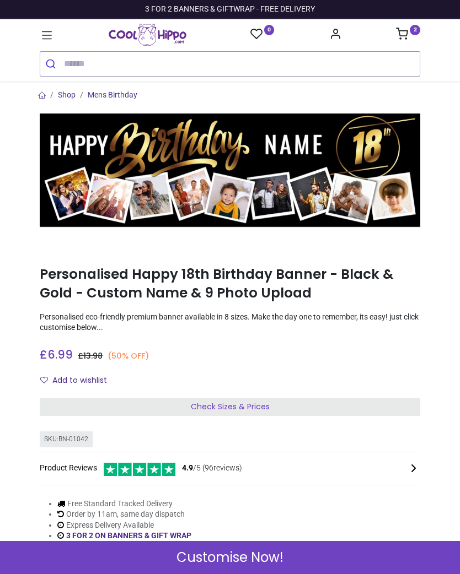
click at [249, 562] on span "Customise Now!" at bounding box center [229, 557] width 107 height 19
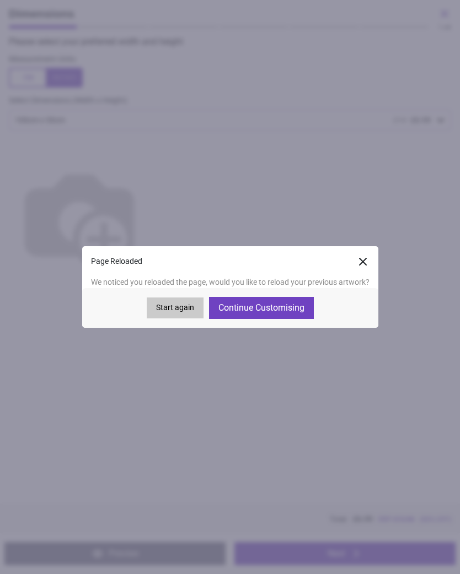
click at [271, 308] on button "Continue Customising" at bounding box center [261, 308] width 105 height 22
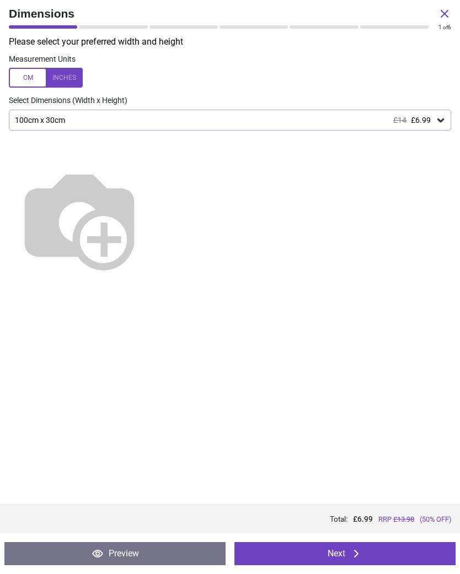
click at [349, 557] on icon at bounding box center [355, 553] width 13 height 13
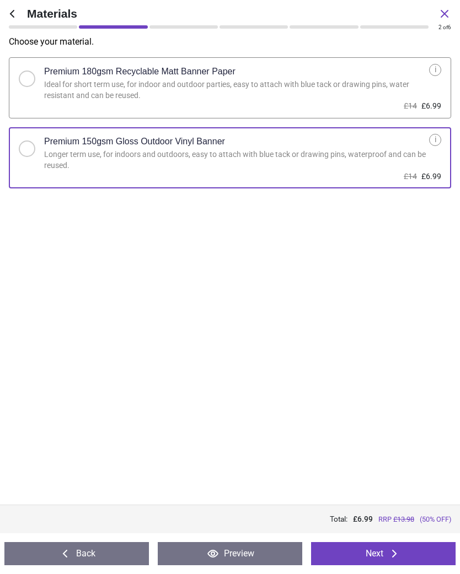
click at [378, 558] on button "Next" at bounding box center [383, 553] width 144 height 23
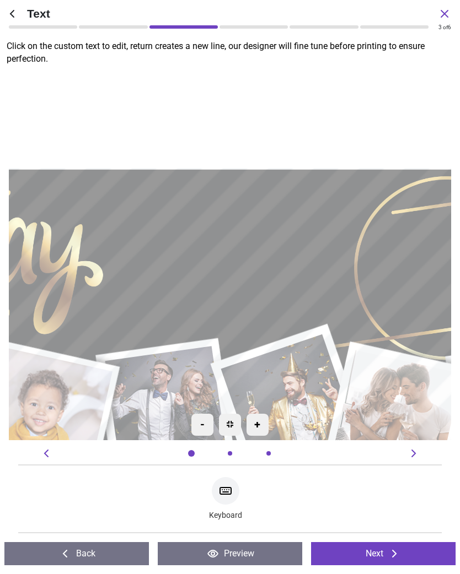
click at [394, 553] on icon at bounding box center [394, 553] width 13 height 13
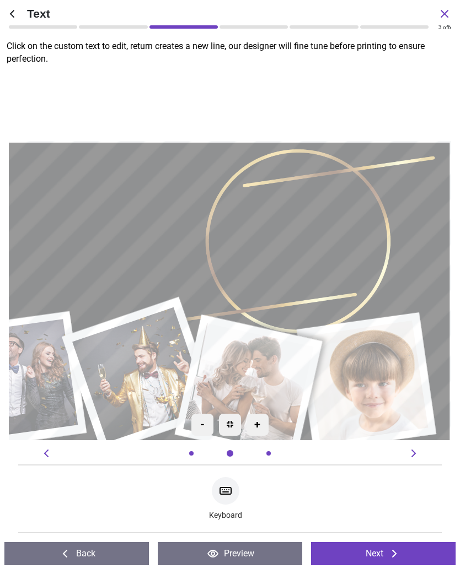
click at [385, 555] on button "Next" at bounding box center [383, 553] width 144 height 23
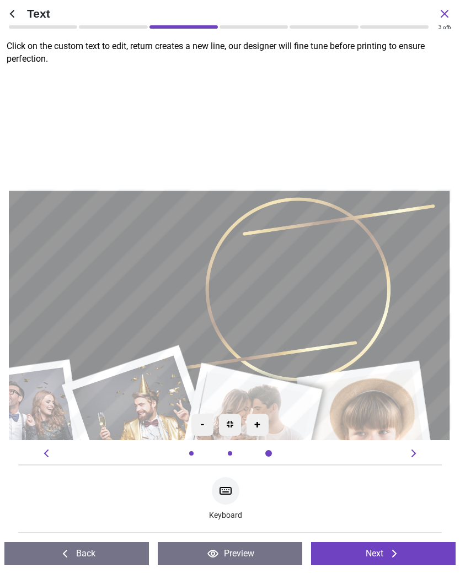
click at [385, 559] on button "Next" at bounding box center [383, 553] width 144 height 23
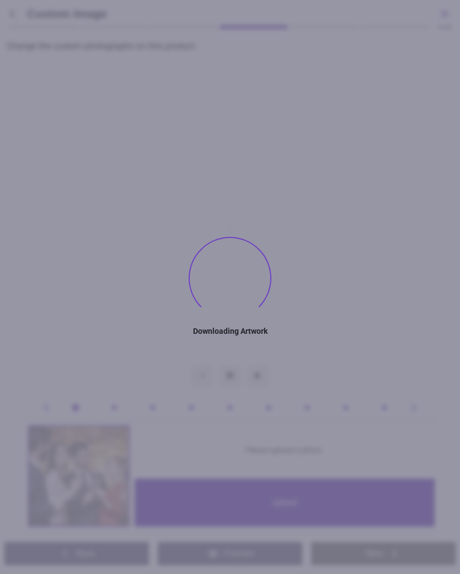
type textarea "****"
type textarea "**"
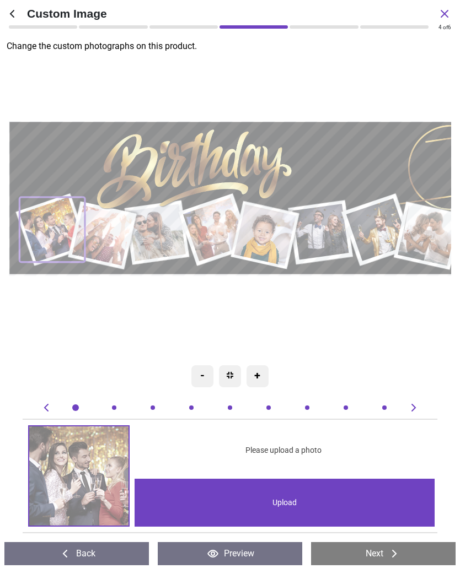
click at [284, 501] on div "Upload" at bounding box center [284, 503] width 300 height 48
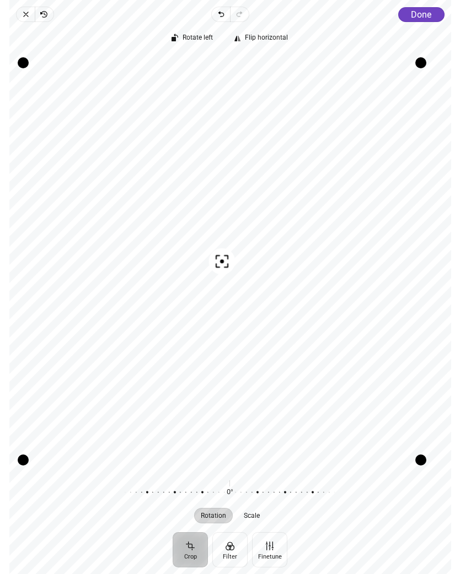
click at [419, 14] on span "Done" at bounding box center [421, 14] width 20 height 10
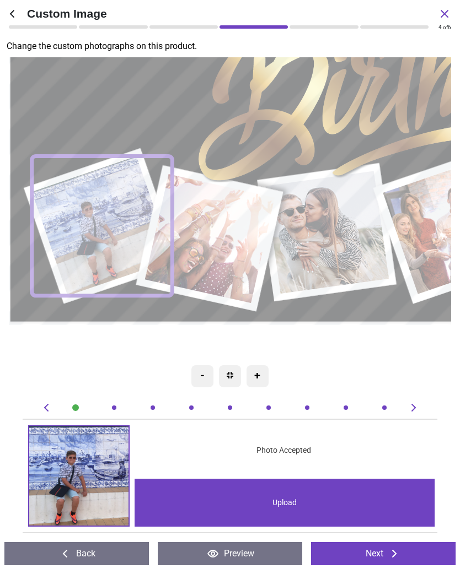
click at [288, 498] on div "Upload" at bounding box center [284, 503] width 300 height 48
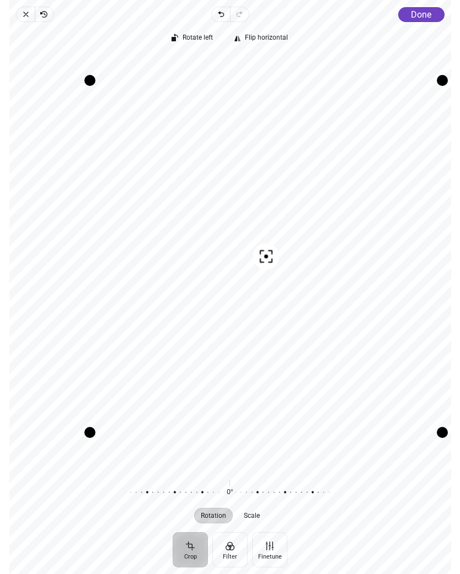
click at [414, 21] on button "Done" at bounding box center [420, 14] width 46 height 15
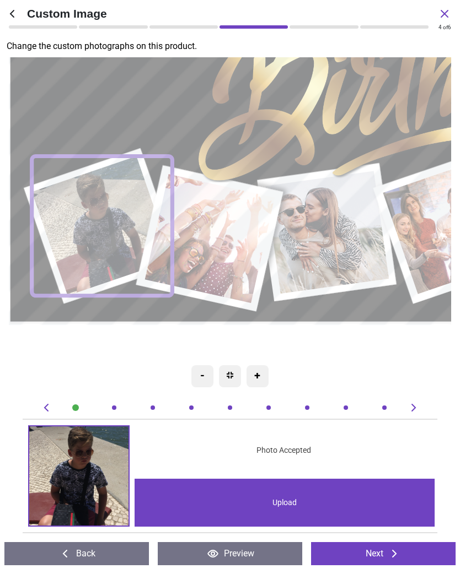
click at [220, 232] on image at bounding box center [210, 239] width 130 height 130
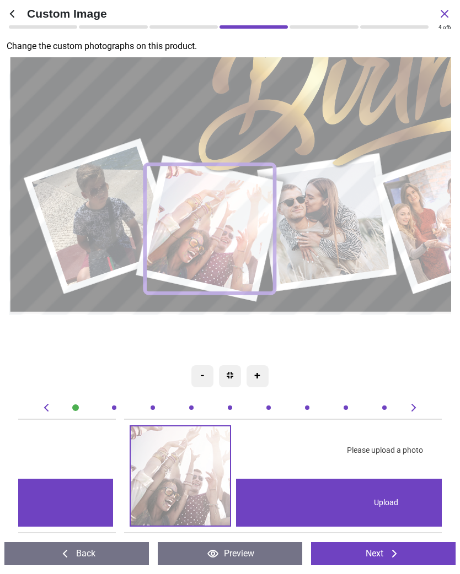
scroll to position [0, 423]
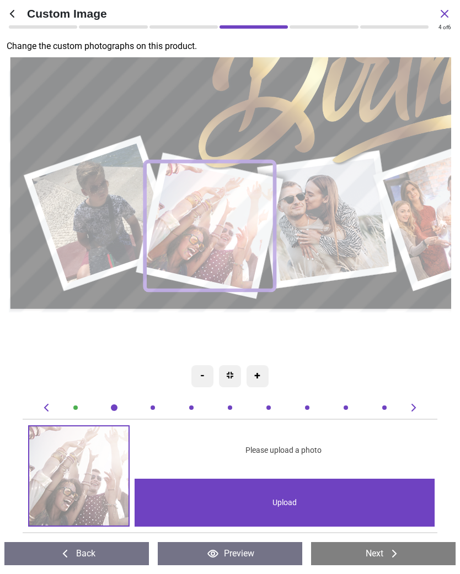
click at [290, 505] on div "Upload" at bounding box center [284, 503] width 300 height 48
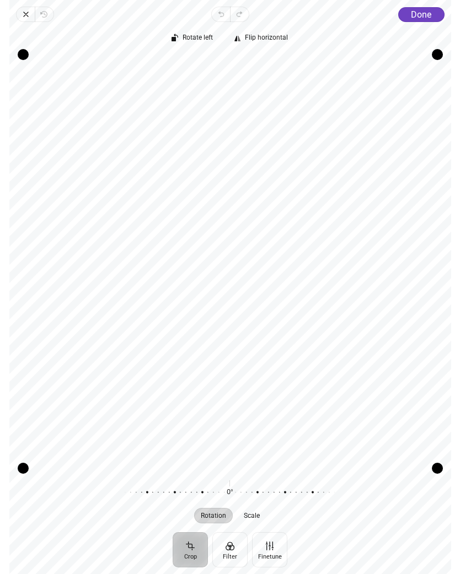
click at [421, 15] on span "Done" at bounding box center [421, 14] width 20 height 10
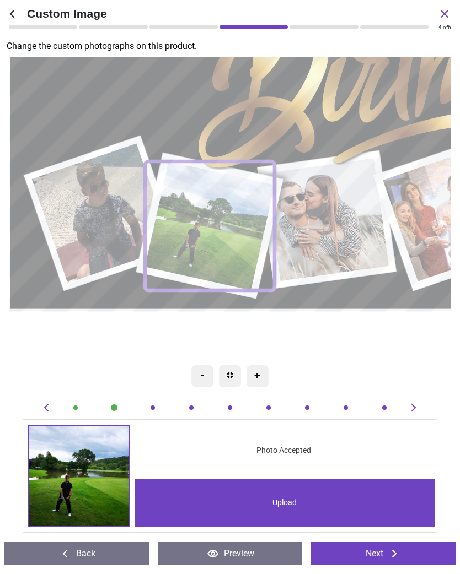
click at [207, 222] on image at bounding box center [210, 227] width 130 height 130
click at [287, 507] on div "Upload" at bounding box center [284, 503] width 300 height 48
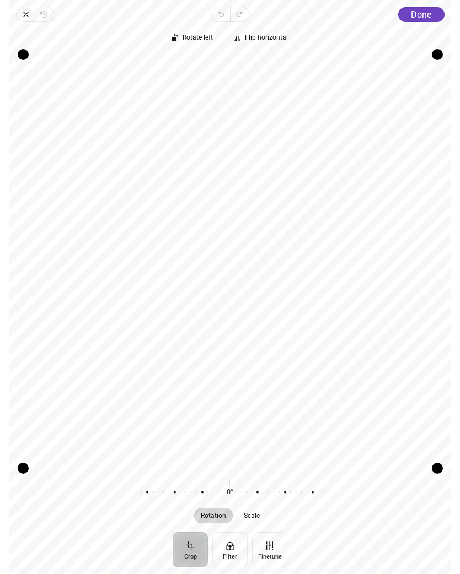
click at [421, 12] on span "Done" at bounding box center [421, 14] width 20 height 10
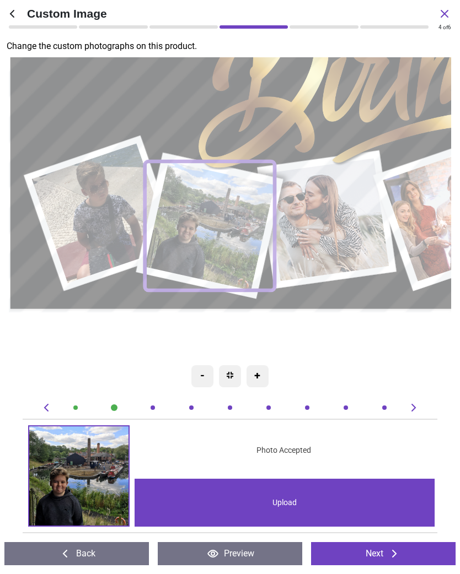
click at [337, 219] on image at bounding box center [328, 219] width 124 height 123
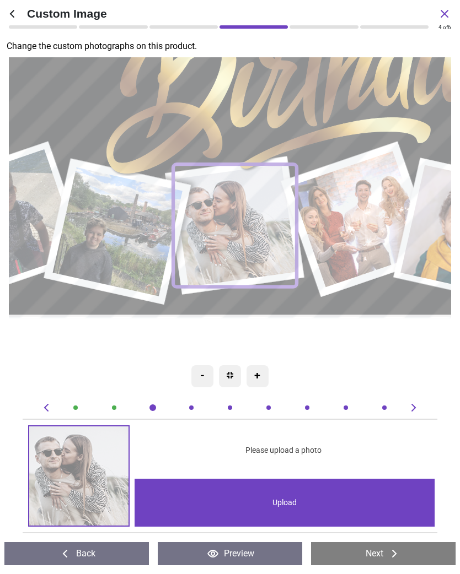
scroll to position [0, 846]
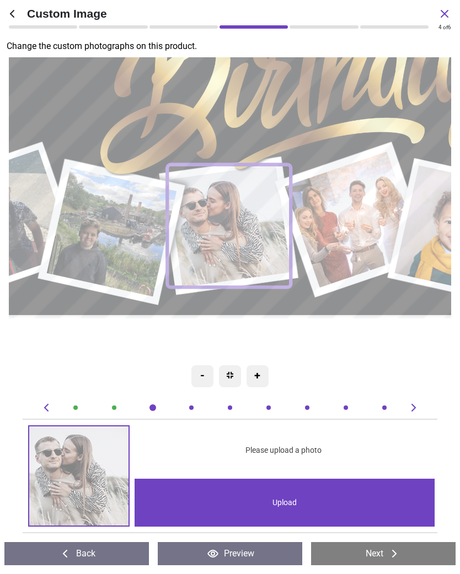
click at [287, 502] on div "Upload" at bounding box center [284, 503] width 300 height 48
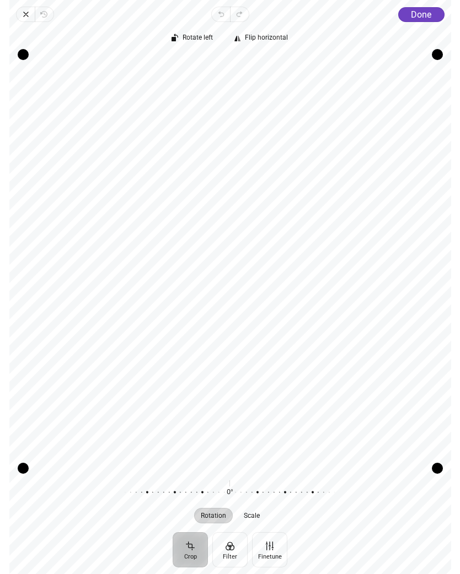
click at [426, 12] on span "Done" at bounding box center [421, 14] width 20 height 10
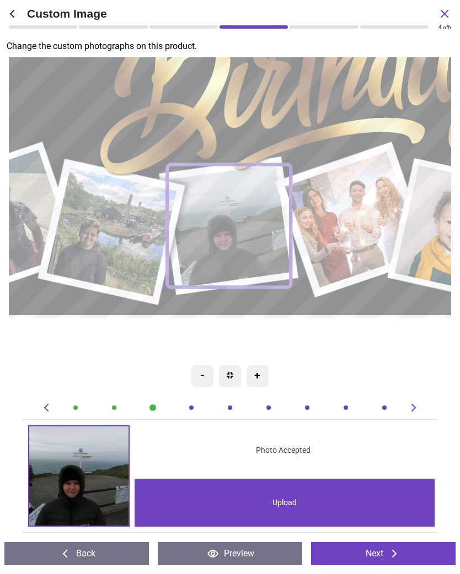
click at [351, 220] on image at bounding box center [354, 220] width 137 height 137
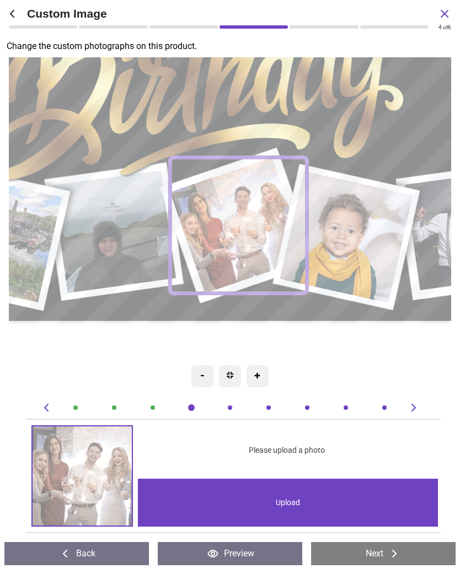
scroll to position [0, 1269]
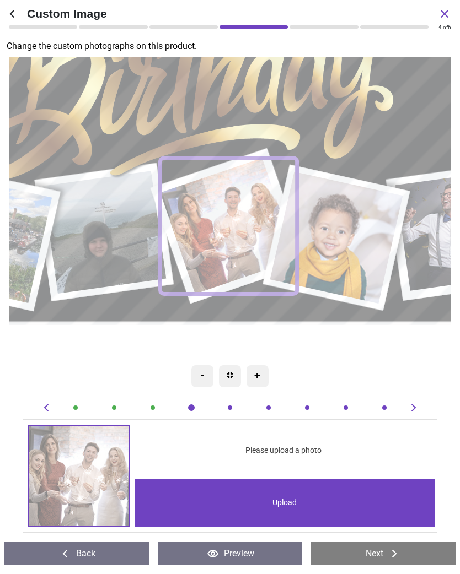
click at [295, 502] on div "Upload" at bounding box center [284, 503] width 300 height 48
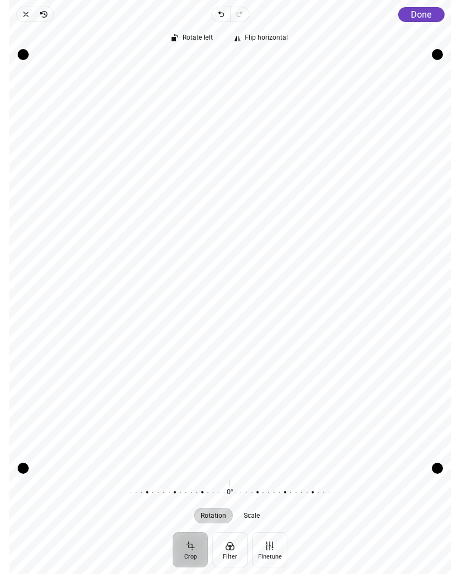
click at [422, 12] on span "Done" at bounding box center [421, 14] width 20 height 10
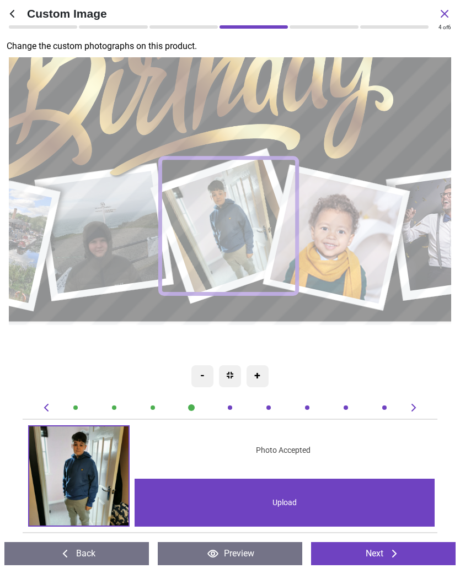
click at [358, 233] on image at bounding box center [337, 238] width 133 height 132
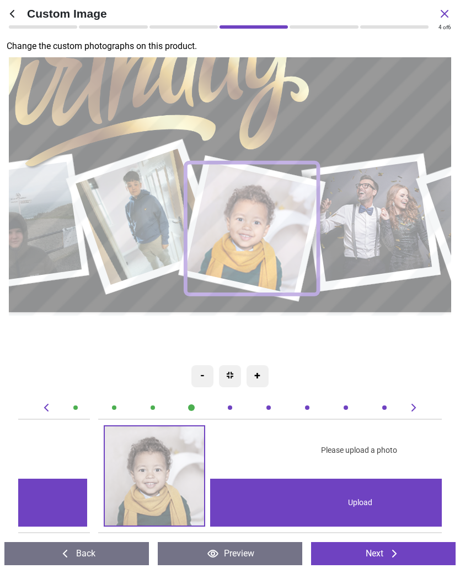
scroll to position [0, 1692]
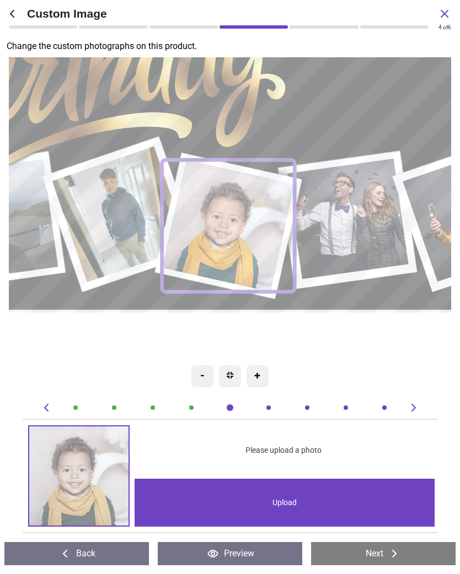
click at [289, 502] on div "Upload" at bounding box center [284, 503] width 300 height 48
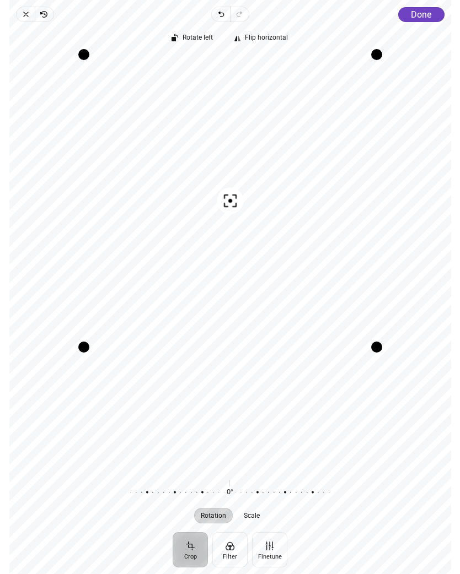
click at [427, 12] on span "Done" at bounding box center [421, 14] width 20 height 10
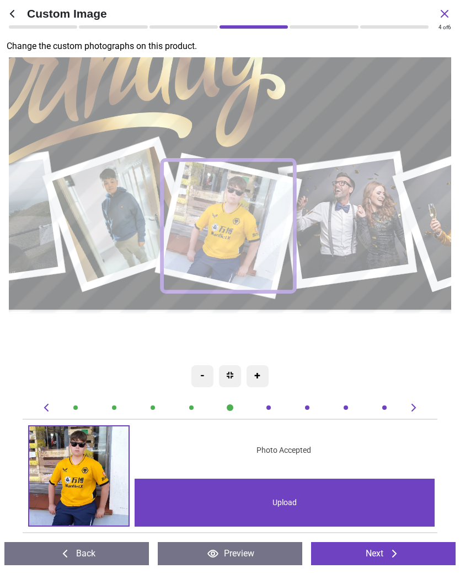
click at [357, 209] on image at bounding box center [349, 219] width 121 height 121
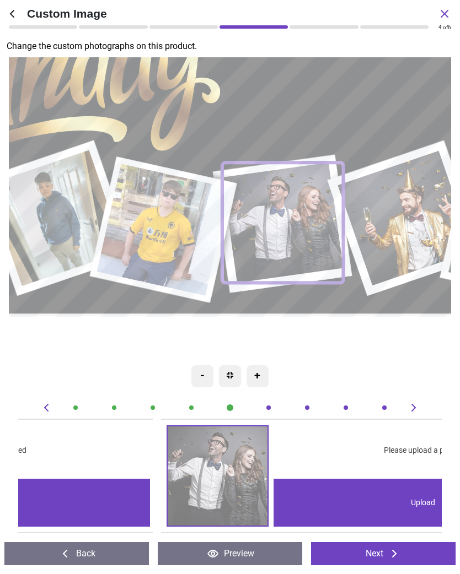
scroll to position [0, 2114]
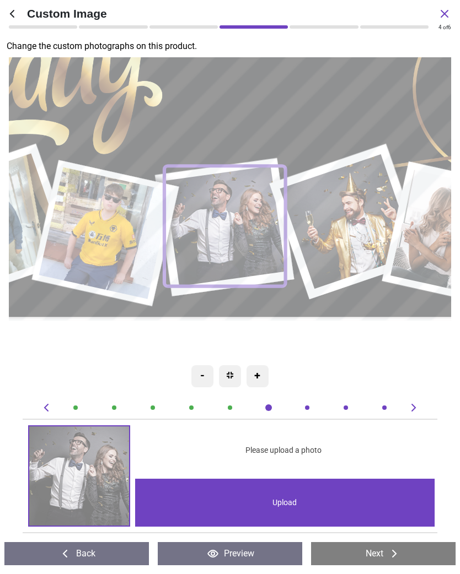
click at [288, 508] on div "Upload" at bounding box center [285, 503] width 300 height 48
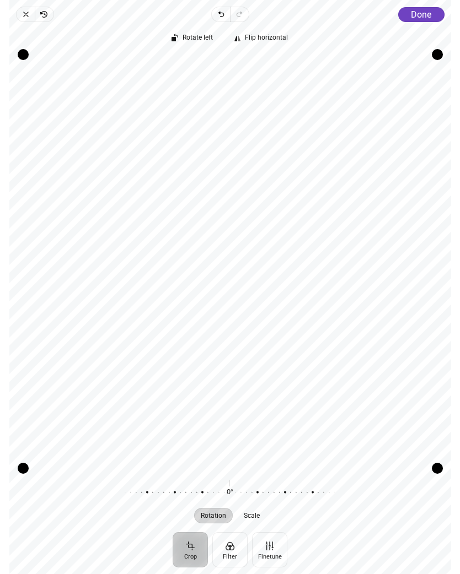
click at [423, 17] on span "Done" at bounding box center [421, 14] width 20 height 10
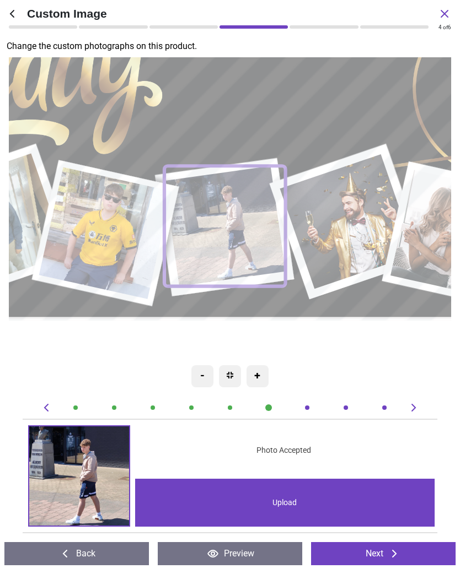
click at [272, 496] on div "Upload" at bounding box center [285, 503] width 300 height 48
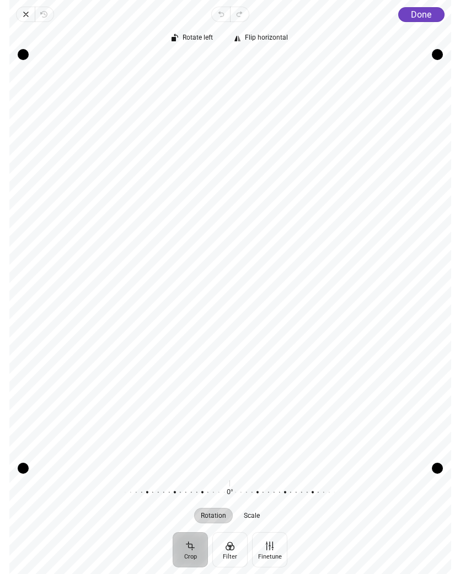
click at [425, 18] on span "Done" at bounding box center [421, 14] width 20 height 10
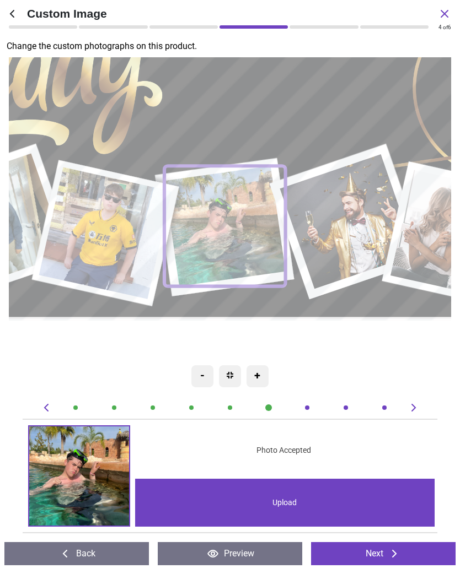
click at [346, 208] on image at bounding box center [350, 221] width 136 height 135
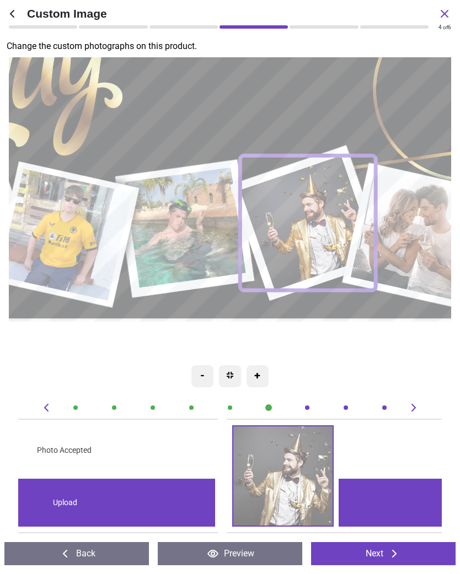
scroll to position [0, 2538]
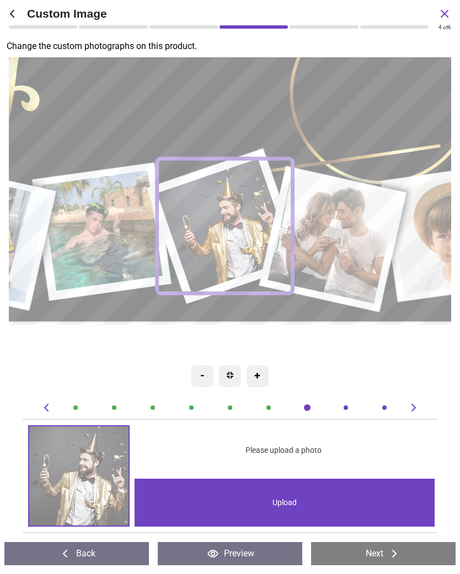
click at [287, 504] on div "Upload" at bounding box center [284, 503] width 300 height 48
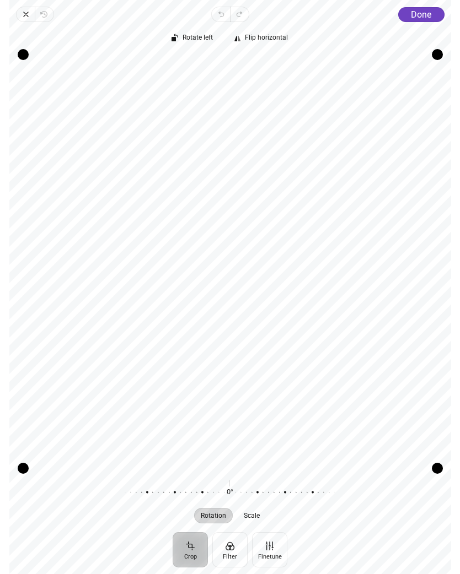
click at [422, 15] on span "Done" at bounding box center [421, 14] width 20 height 10
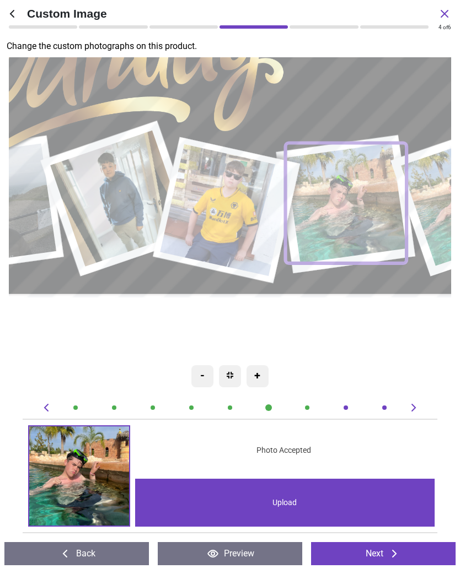
click at [294, 502] on div "Upload" at bounding box center [285, 503] width 300 height 48
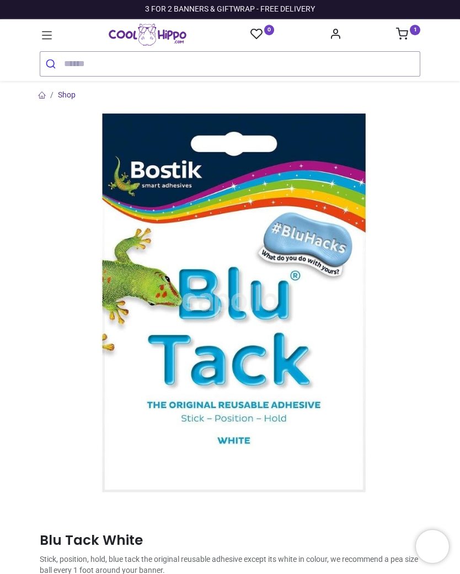
click at [414, 27] on sup "1" at bounding box center [415, 30] width 10 height 10
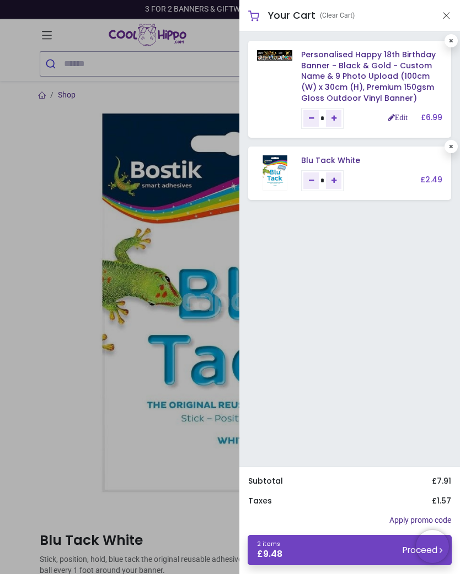
click at [450, 13] on button "Close" at bounding box center [446, 16] width 10 height 14
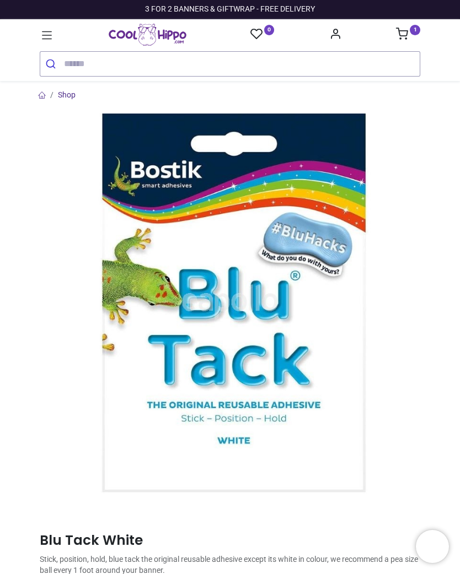
click at [315, 91] on ol "Shop" at bounding box center [229, 95] width 397 height 11
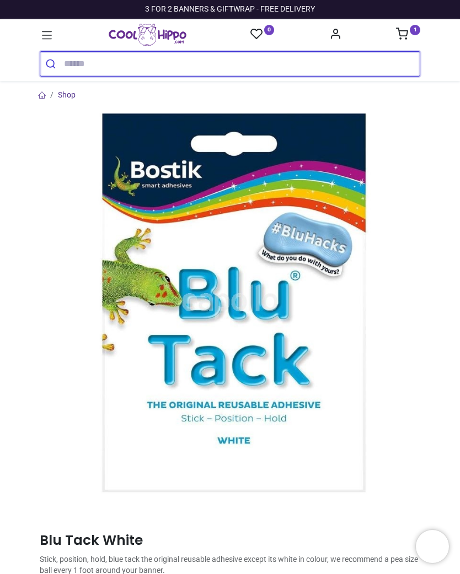
click at [75, 57] on input "search" at bounding box center [242, 64] width 356 height 24
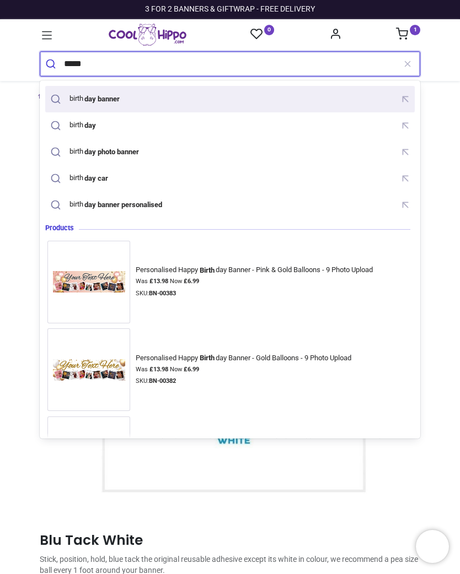
click at [104, 104] on div "birth day banner" at bounding box center [85, 99] width 77 height 17
type input "**********"
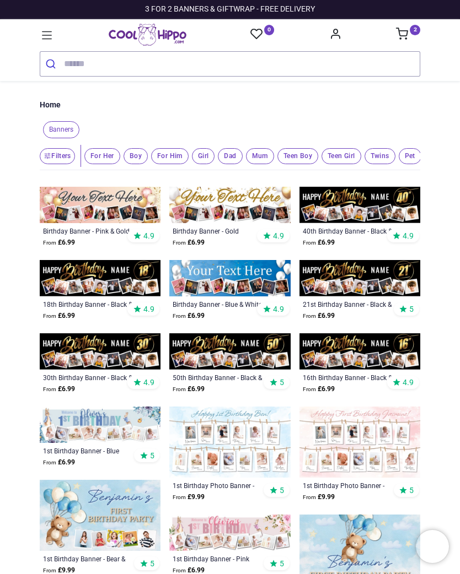
click at [98, 284] on img at bounding box center [100, 278] width 121 height 36
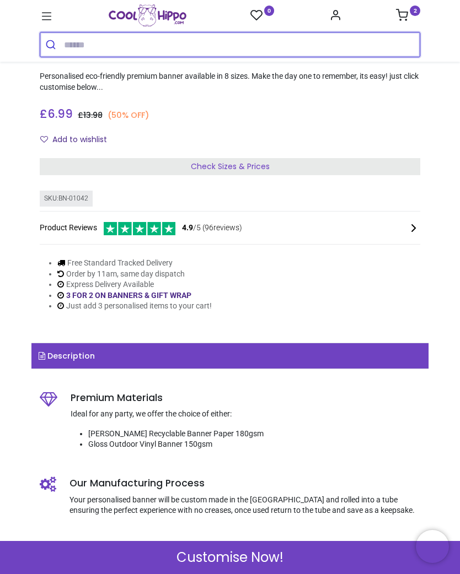
scroll to position [223, 0]
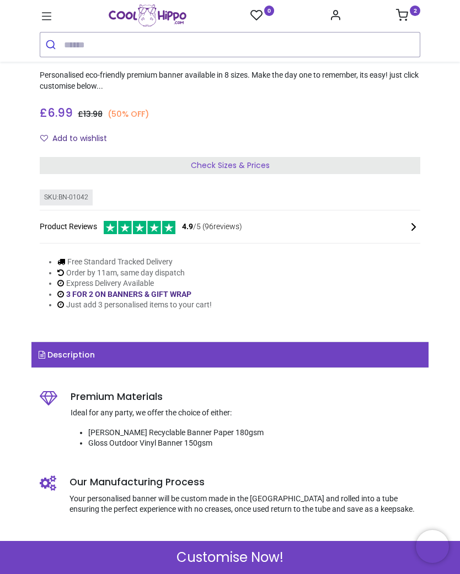
click at [242, 559] on span "Customise Now!" at bounding box center [229, 557] width 107 height 19
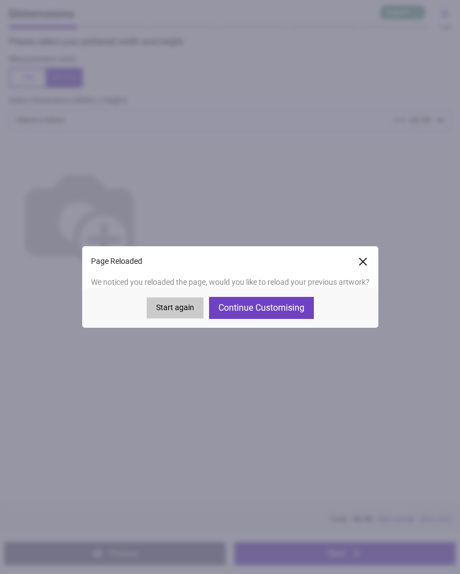
click at [268, 304] on button "Continue Customising" at bounding box center [261, 308] width 105 height 22
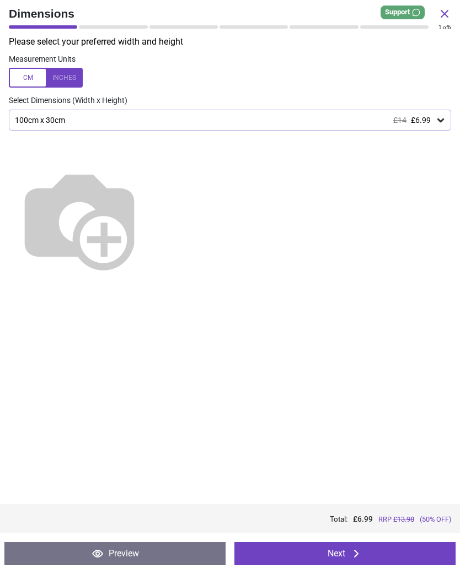
click at [341, 555] on button "Next" at bounding box center [344, 553] width 221 height 23
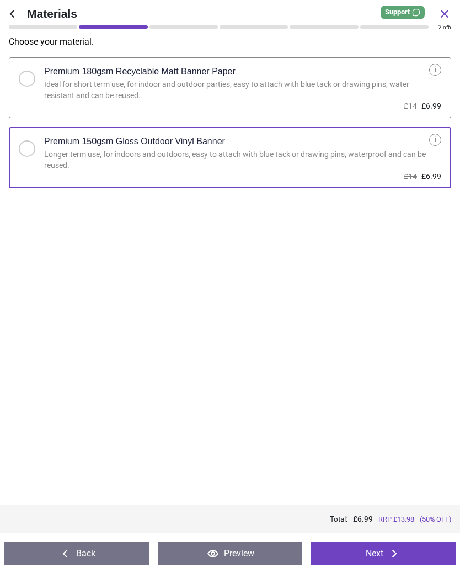
click at [376, 557] on button "Next" at bounding box center [383, 553] width 144 height 23
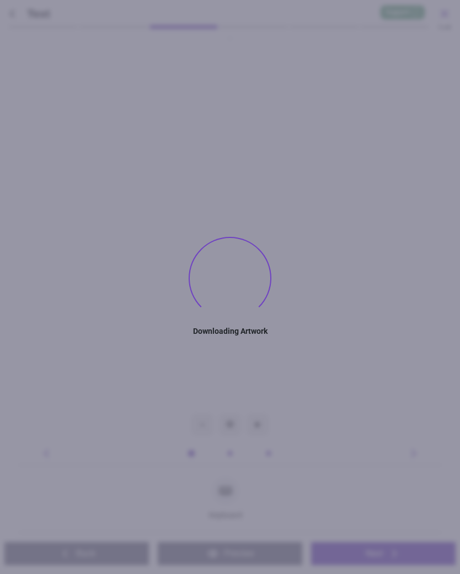
type textarea "****"
type textarea "**"
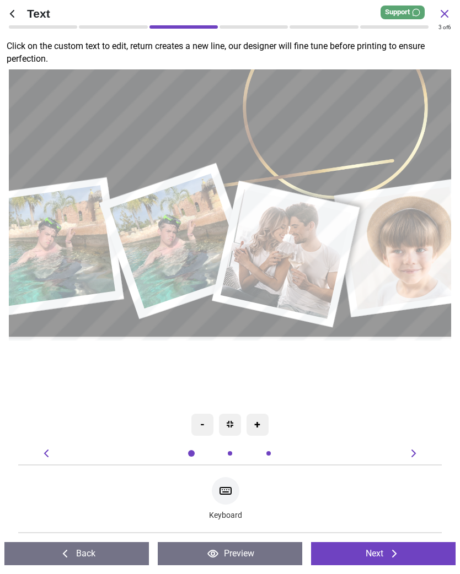
click at [389, 555] on icon at bounding box center [394, 553] width 13 height 13
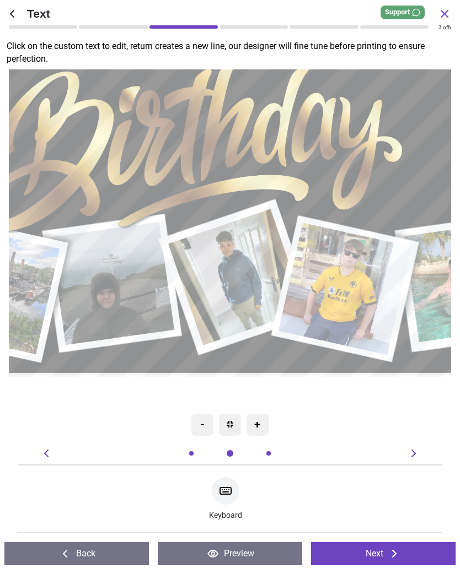
click at [54, 452] on div at bounding box center [50, 453] width 20 height 13
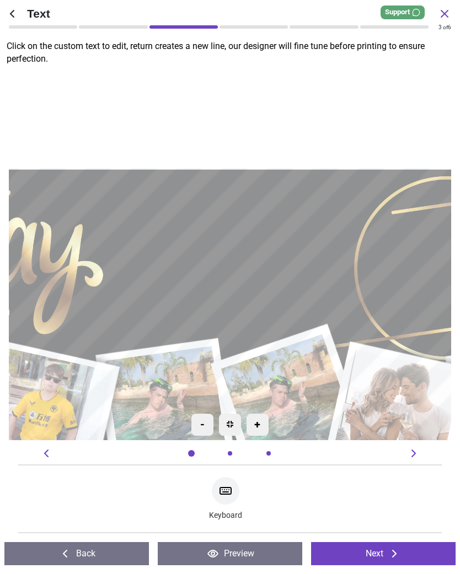
click at [386, 552] on button "Next" at bounding box center [383, 553] width 144 height 23
